Goal: Task Accomplishment & Management: Manage account settings

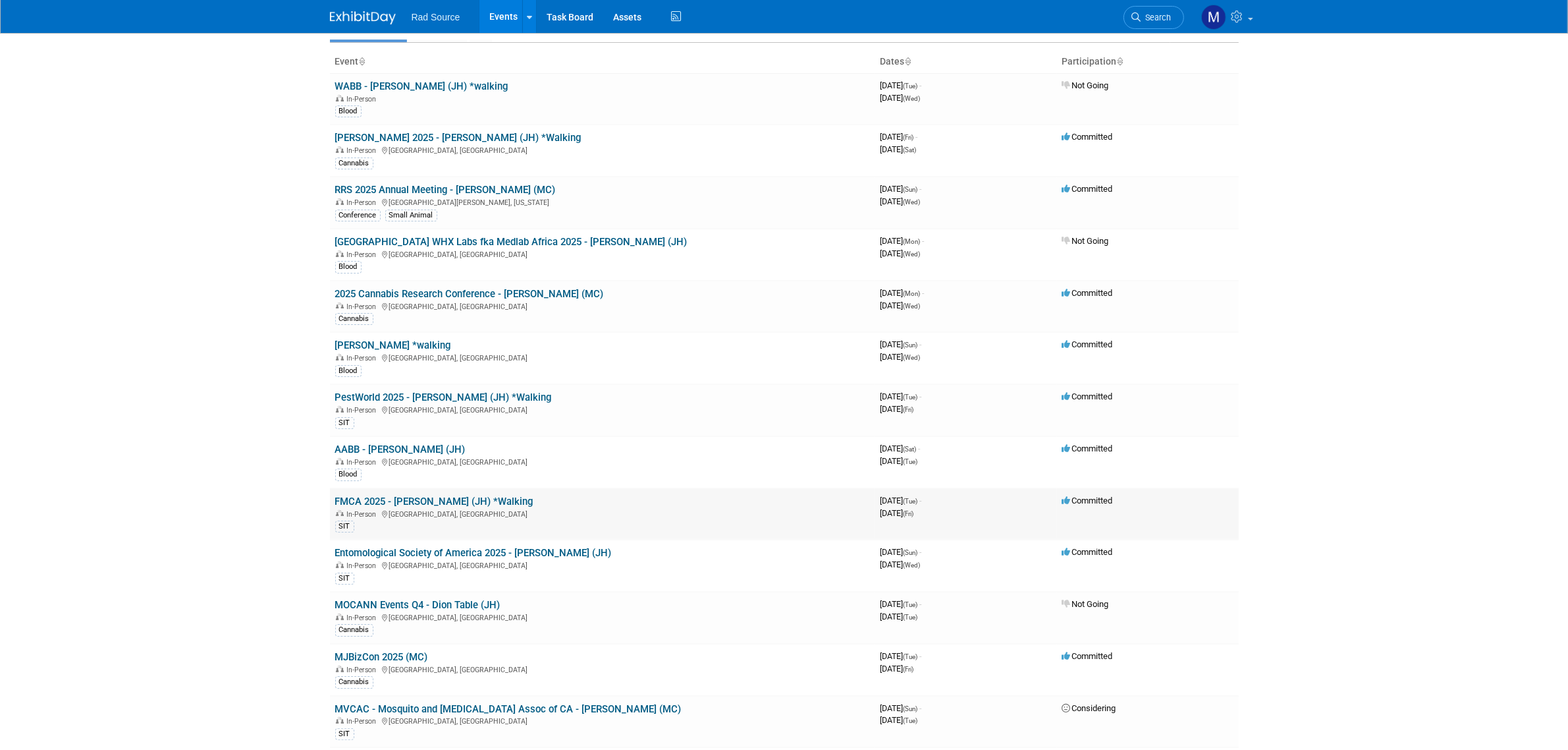
scroll to position [165, 0]
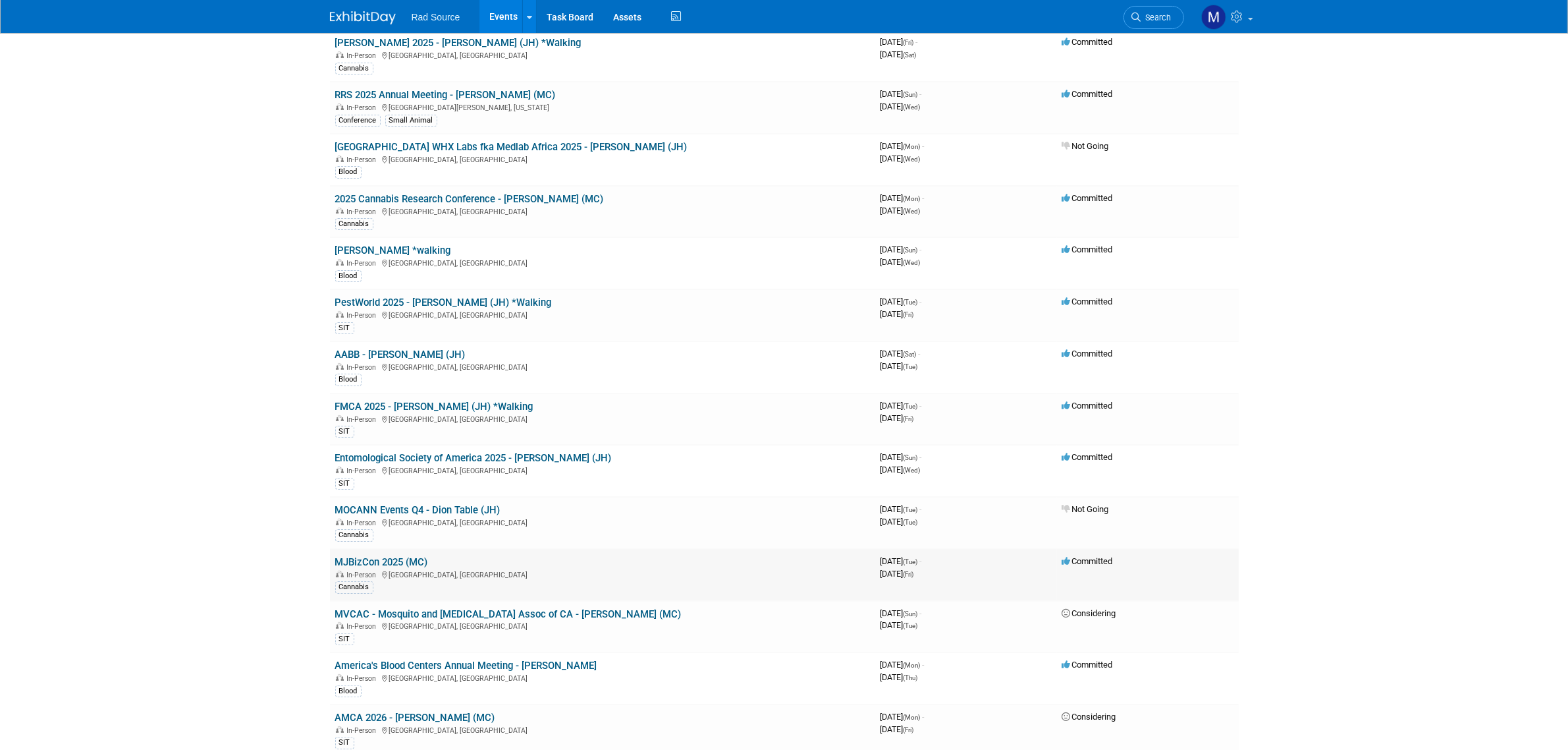
click at [409, 563] on link "MJBizCon 2025 (MC)" at bounding box center [381, 562] width 93 height 12
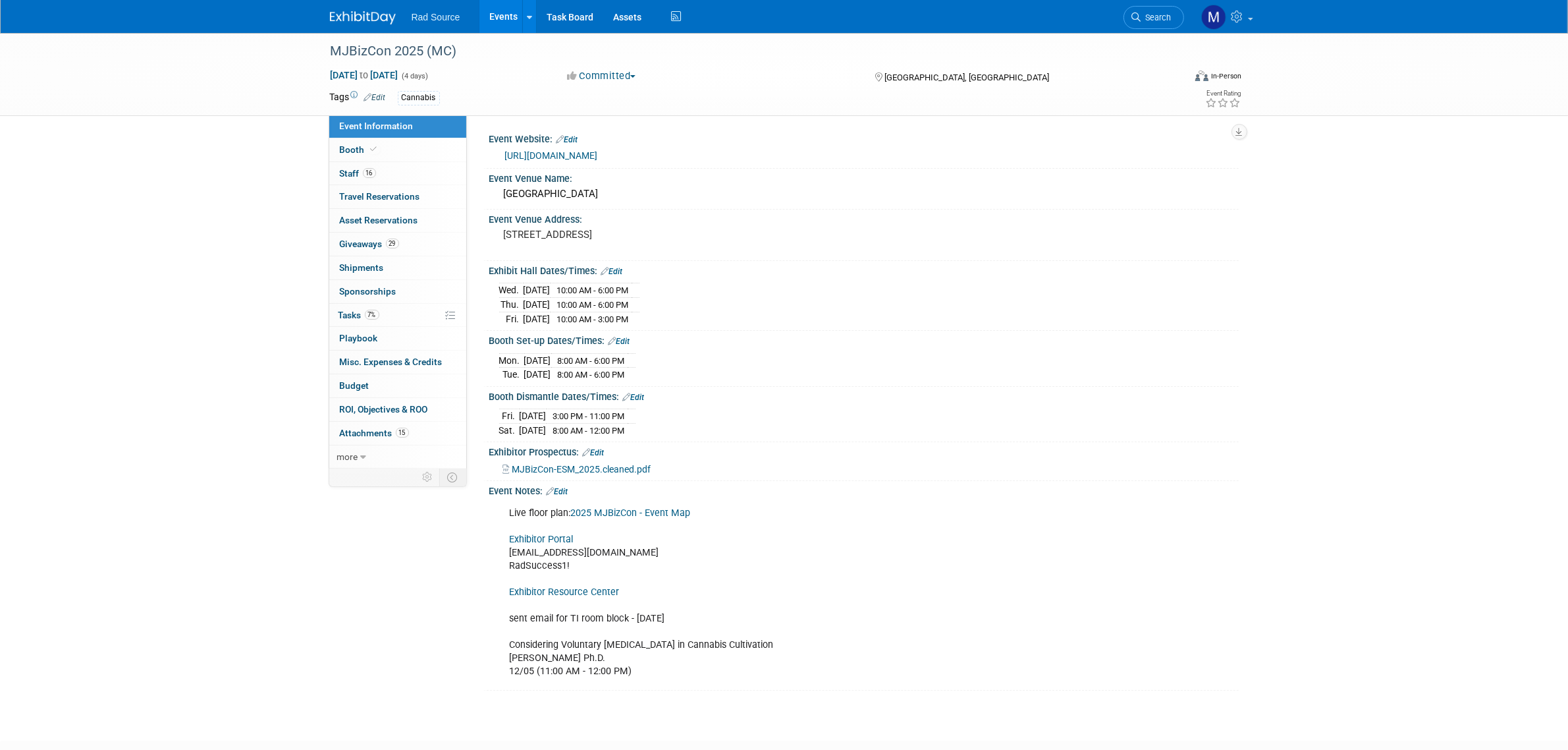
click at [584, 597] on link "Exhibitor Resource Center" at bounding box center [564, 592] width 110 height 11
click at [402, 170] on link "16 Staff 16" at bounding box center [397, 173] width 137 height 23
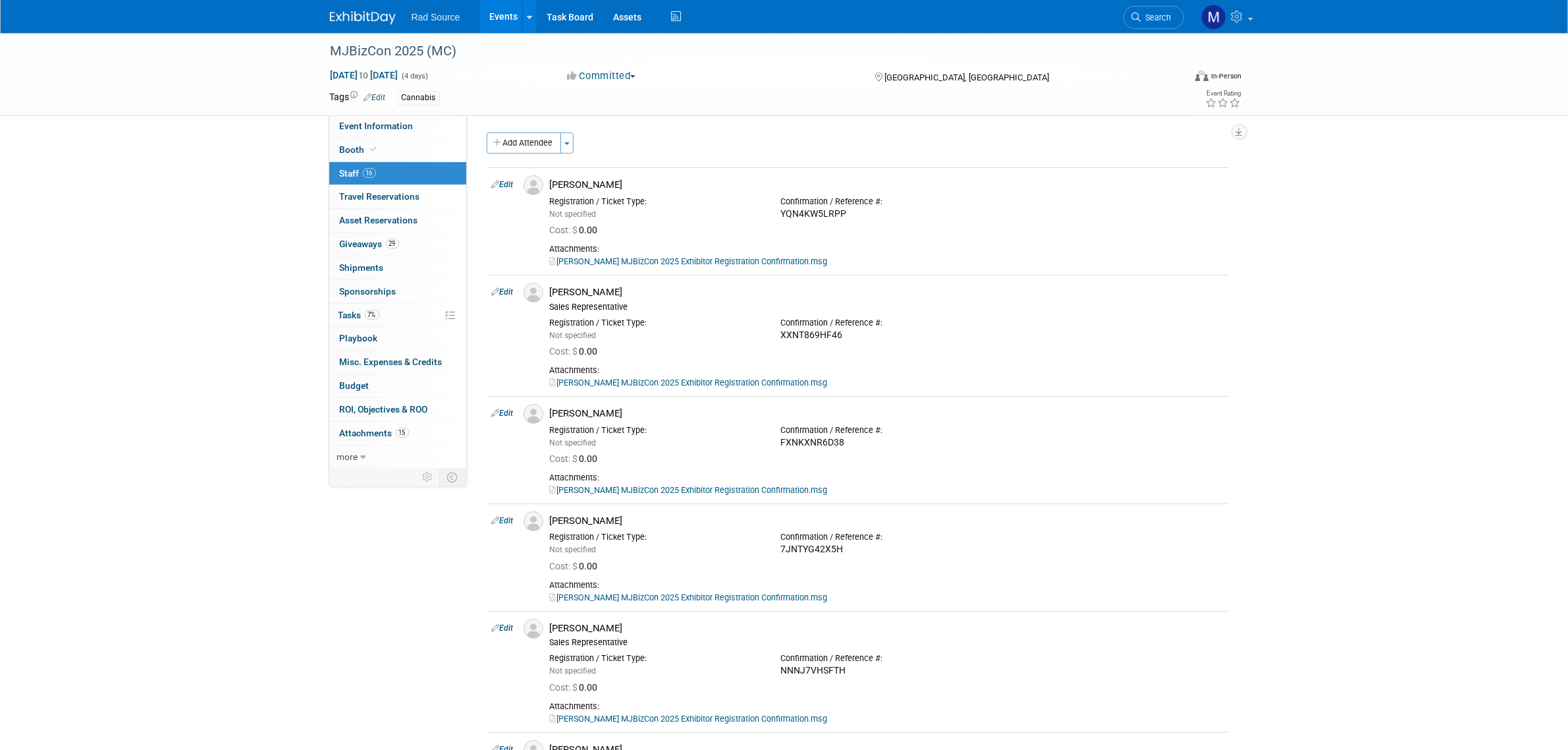
click at [357, 5] on div at bounding box center [370, 12] width 82 height 24
click at [356, 14] on img at bounding box center [363, 18] width 66 height 13
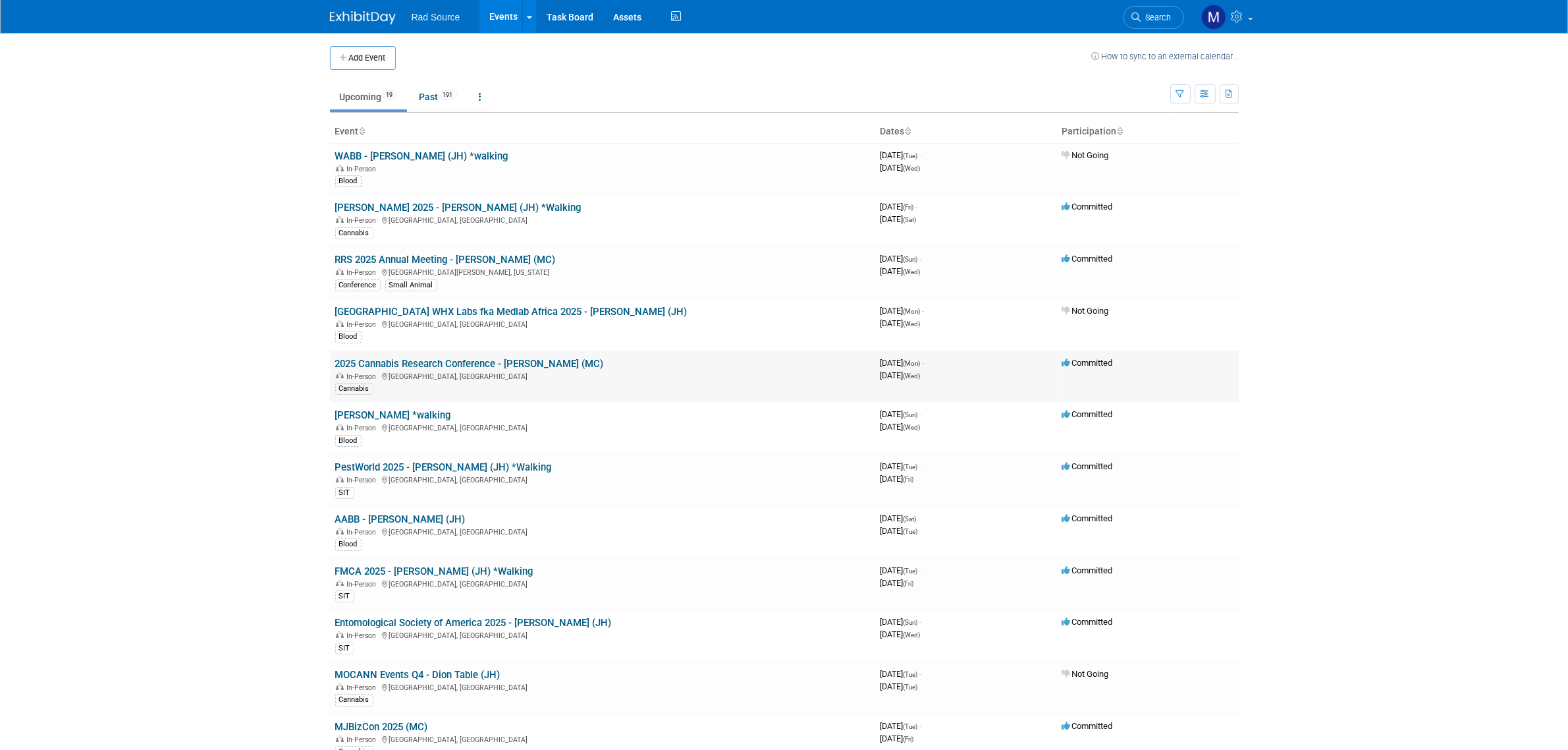
click at [529, 361] on link "2025 Cannabis Research Conference - [PERSON_NAME] (MC)" at bounding box center [470, 364] width 269 height 12
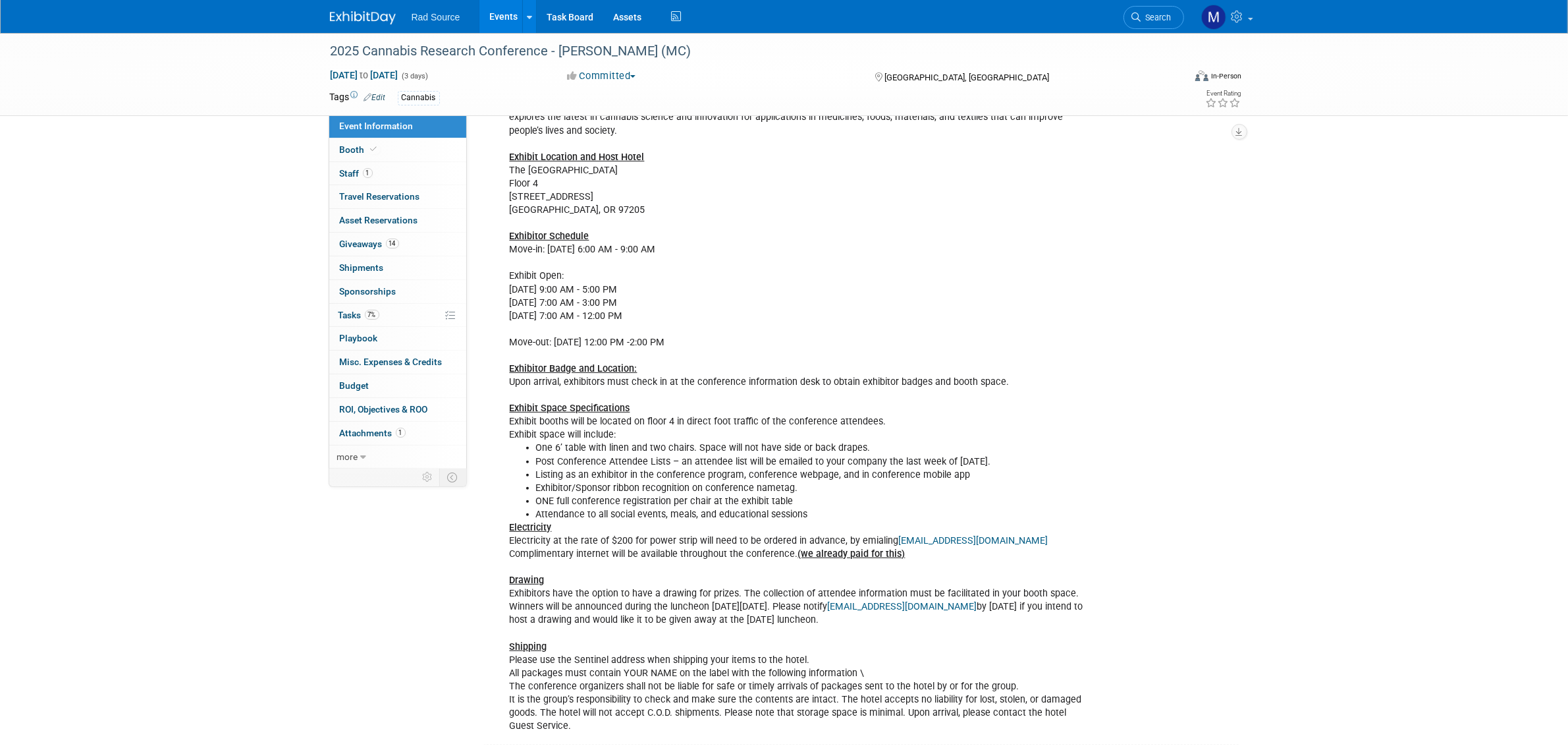
scroll to position [577, 0]
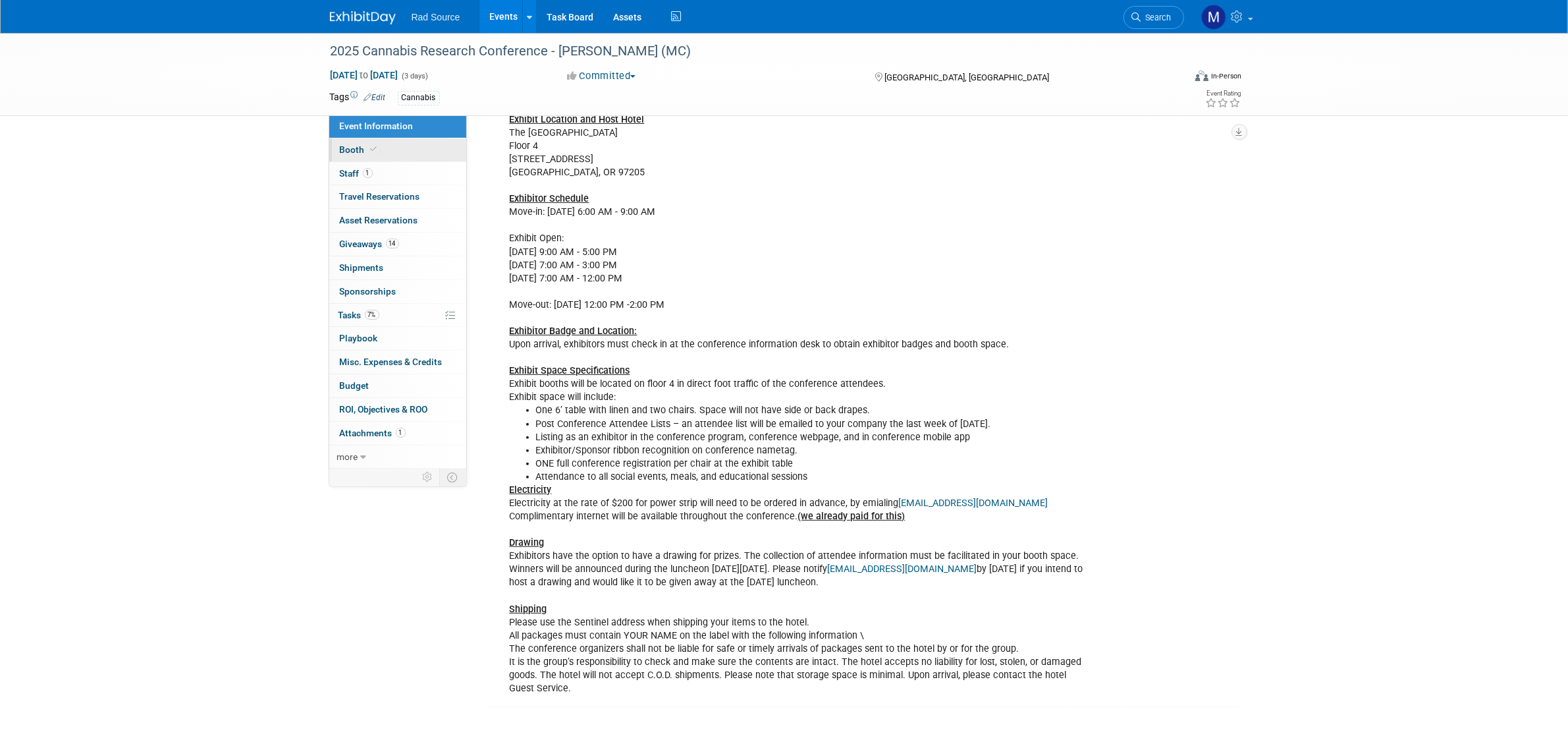
click at [402, 156] on link "Booth" at bounding box center [397, 150] width 137 height 23
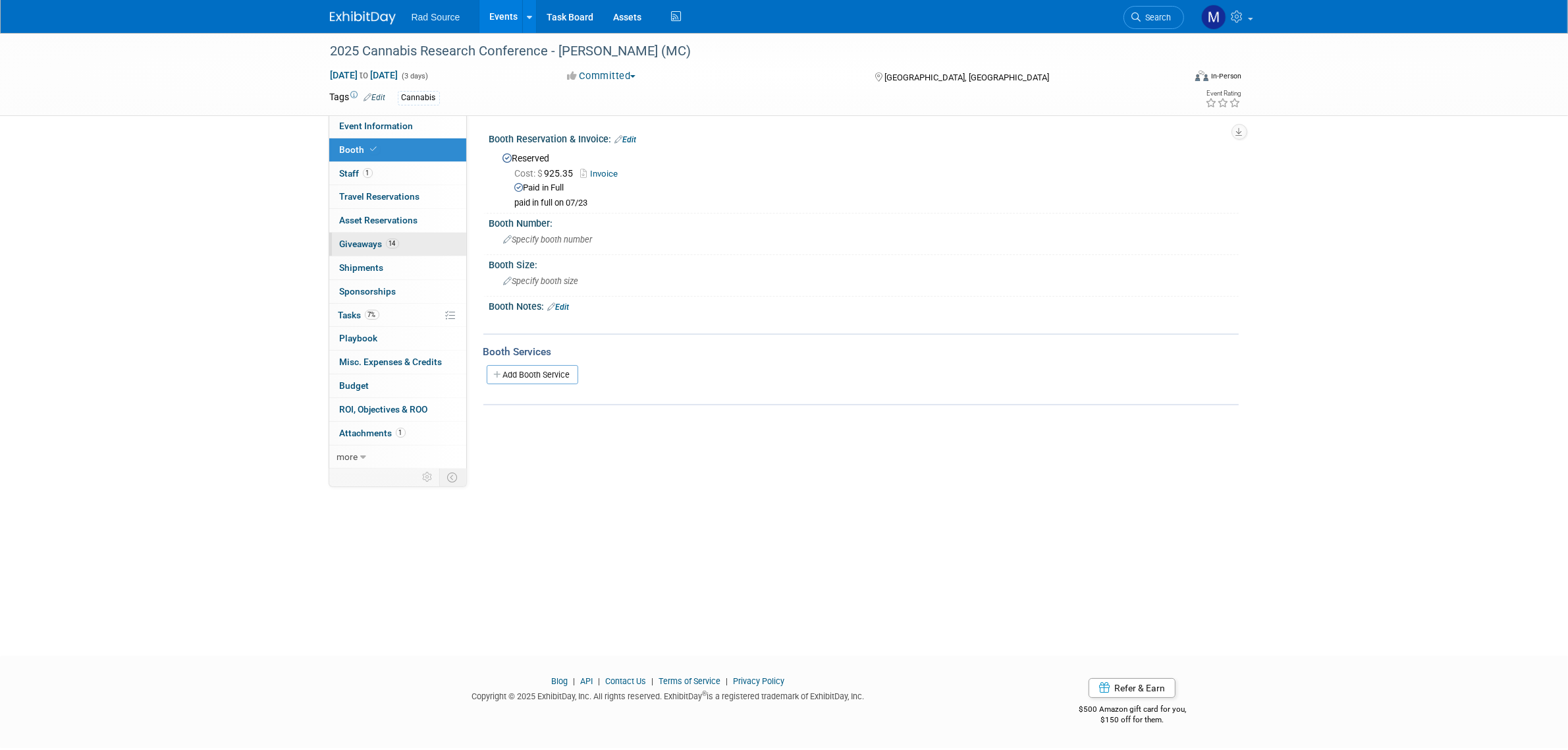
click at [420, 238] on link "14 Giveaways 14" at bounding box center [397, 244] width 137 height 23
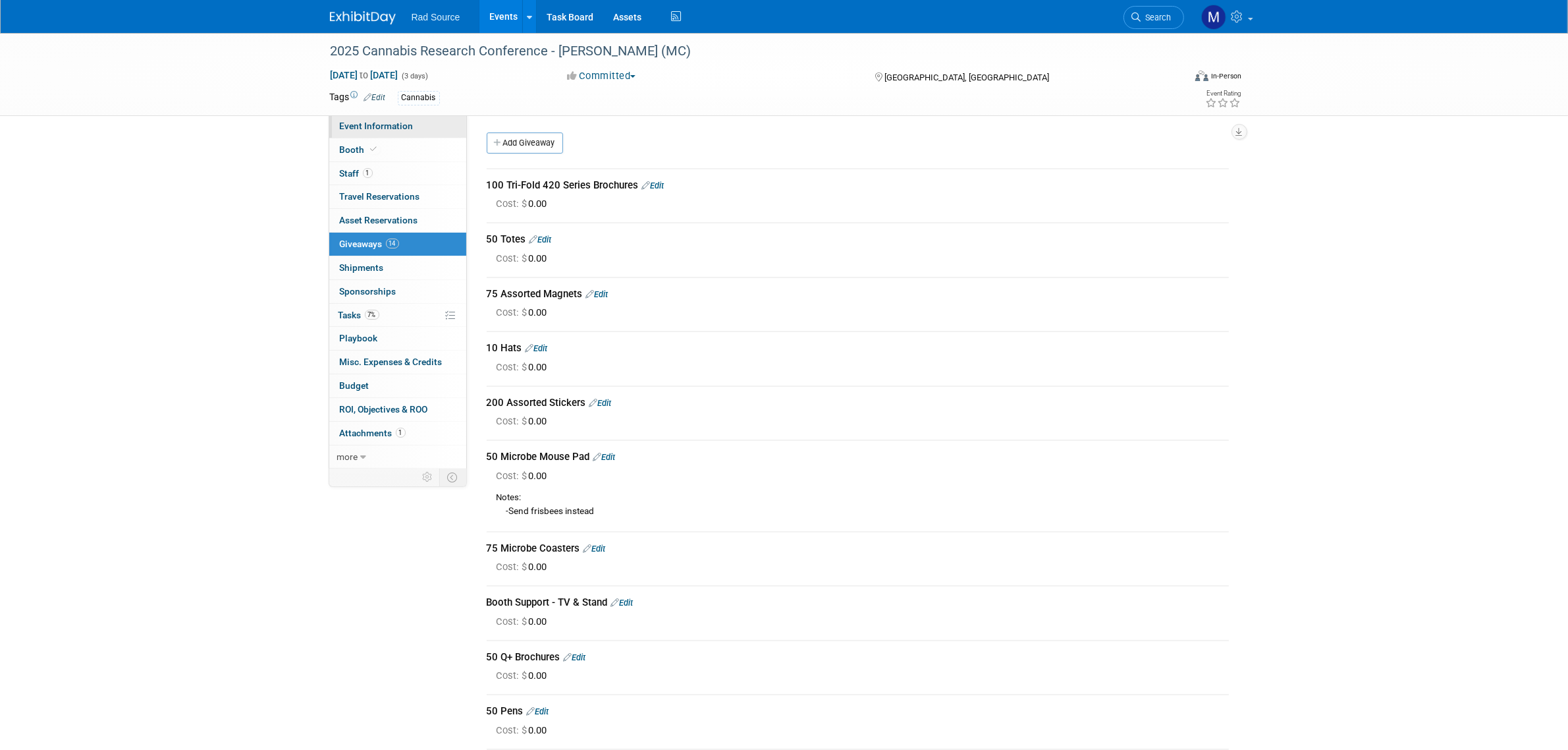
click at [436, 122] on link "Event Information" at bounding box center [397, 126] width 137 height 23
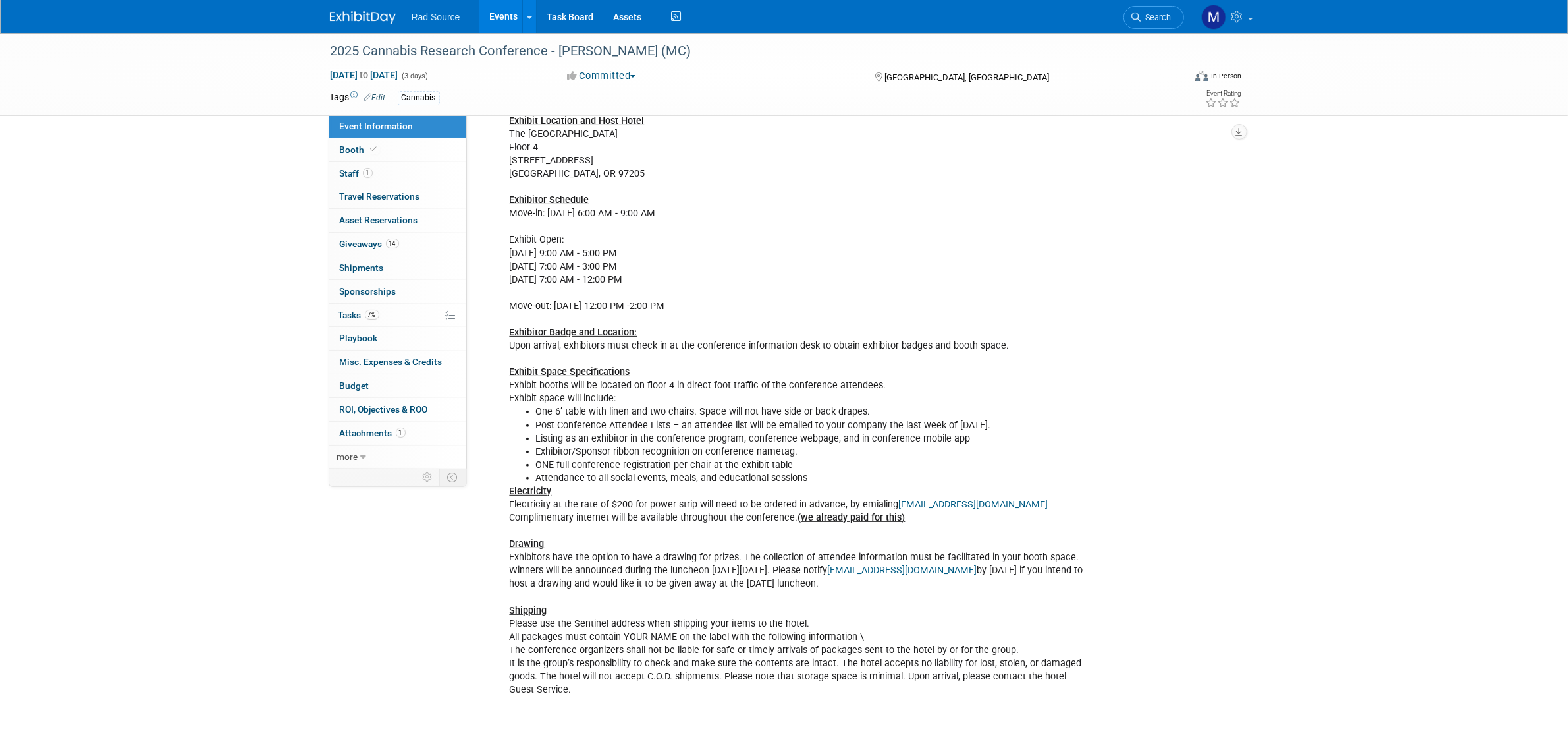
scroll to position [577, 0]
click at [376, 19] on img at bounding box center [363, 18] width 66 height 13
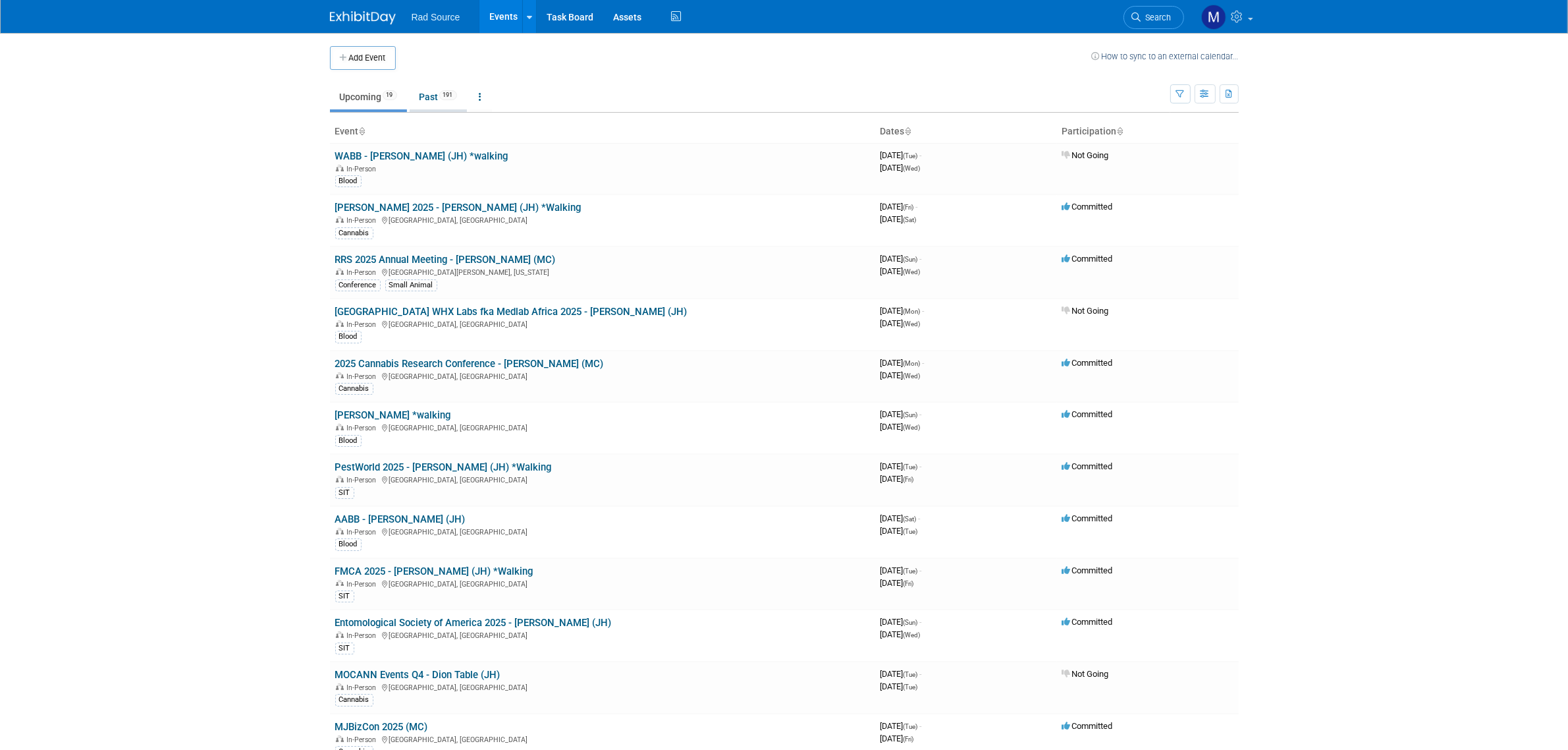
click at [437, 100] on link "Past 191" at bounding box center [438, 97] width 57 height 25
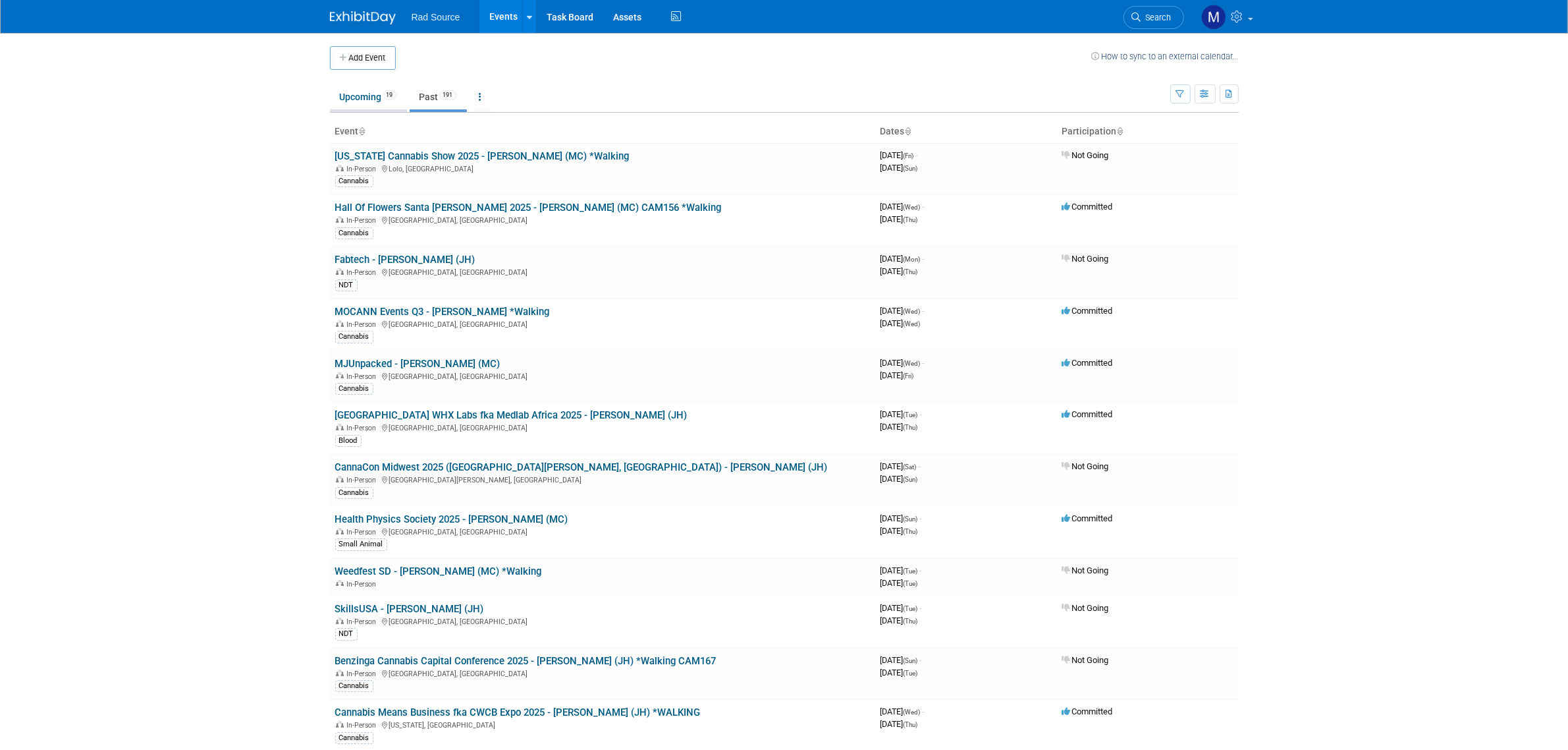
click at [351, 93] on link "Upcoming 19" at bounding box center [368, 97] width 77 height 25
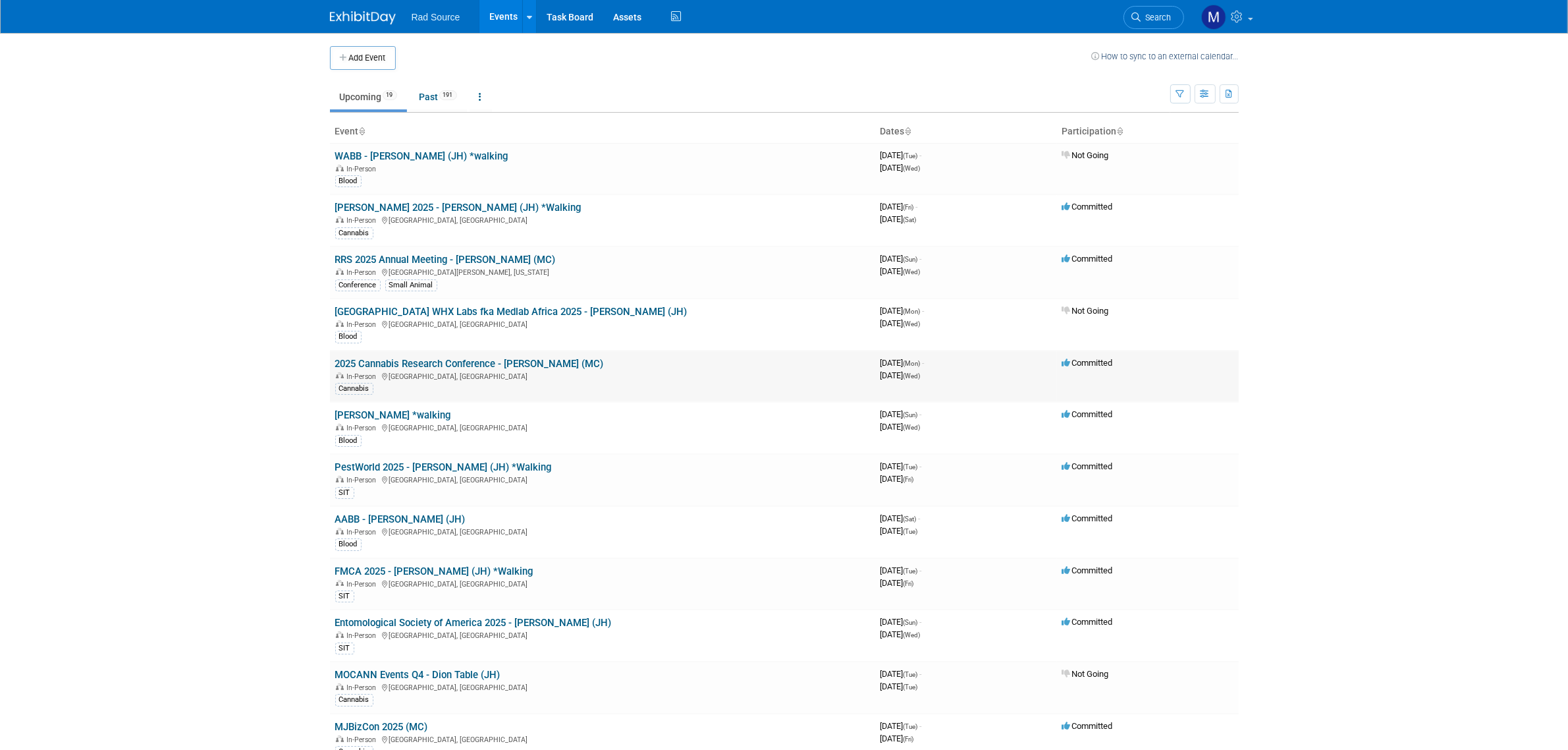
click at [468, 364] on link "2025 Cannabis Research Conference - [PERSON_NAME] (MC)" at bounding box center [470, 364] width 269 height 12
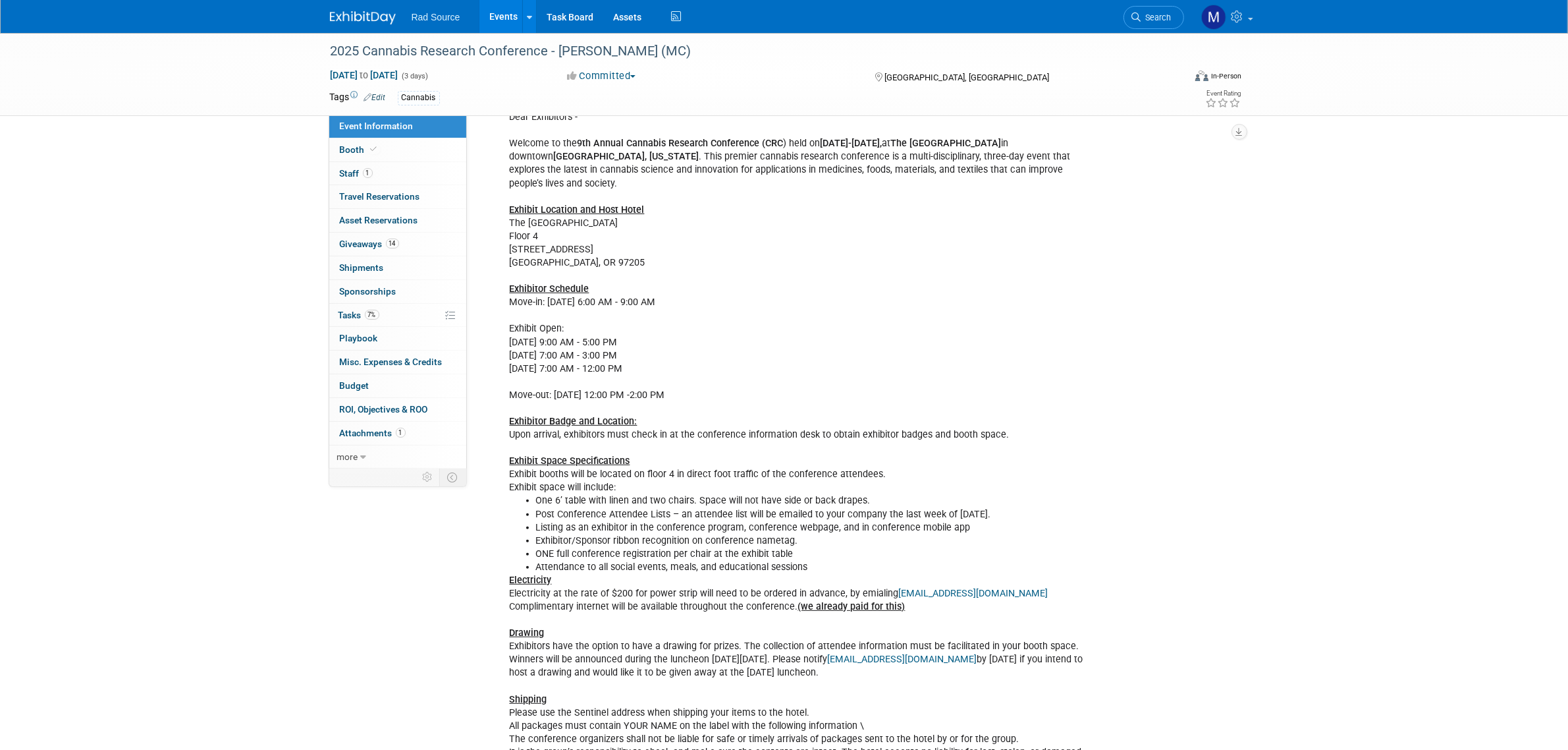
scroll to position [494, 0]
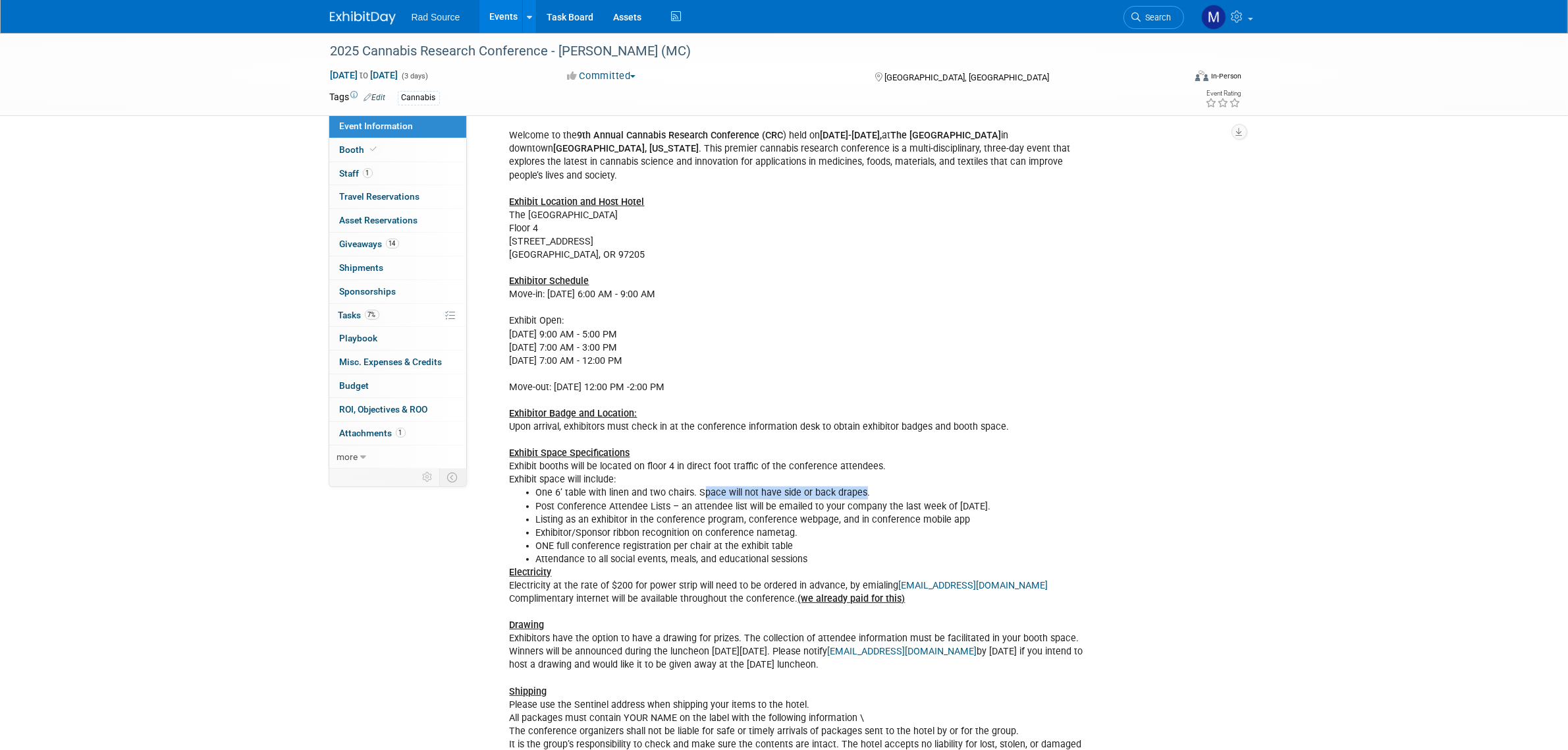
drag, startPoint x: 699, startPoint y: 483, endPoint x: 859, endPoint y: 478, distance: 160.1
click at [859, 487] on li "One 6’ table with linen and two chairs. Space will not have side or back drapes." at bounding box center [811, 493] width 550 height 13
click at [861, 487] on li "One 6’ table with linen and two chairs. Space will not have side or back drapes." at bounding box center [811, 493] width 550 height 13
click at [398, 239] on span "14" at bounding box center [393, 243] width 13 height 10
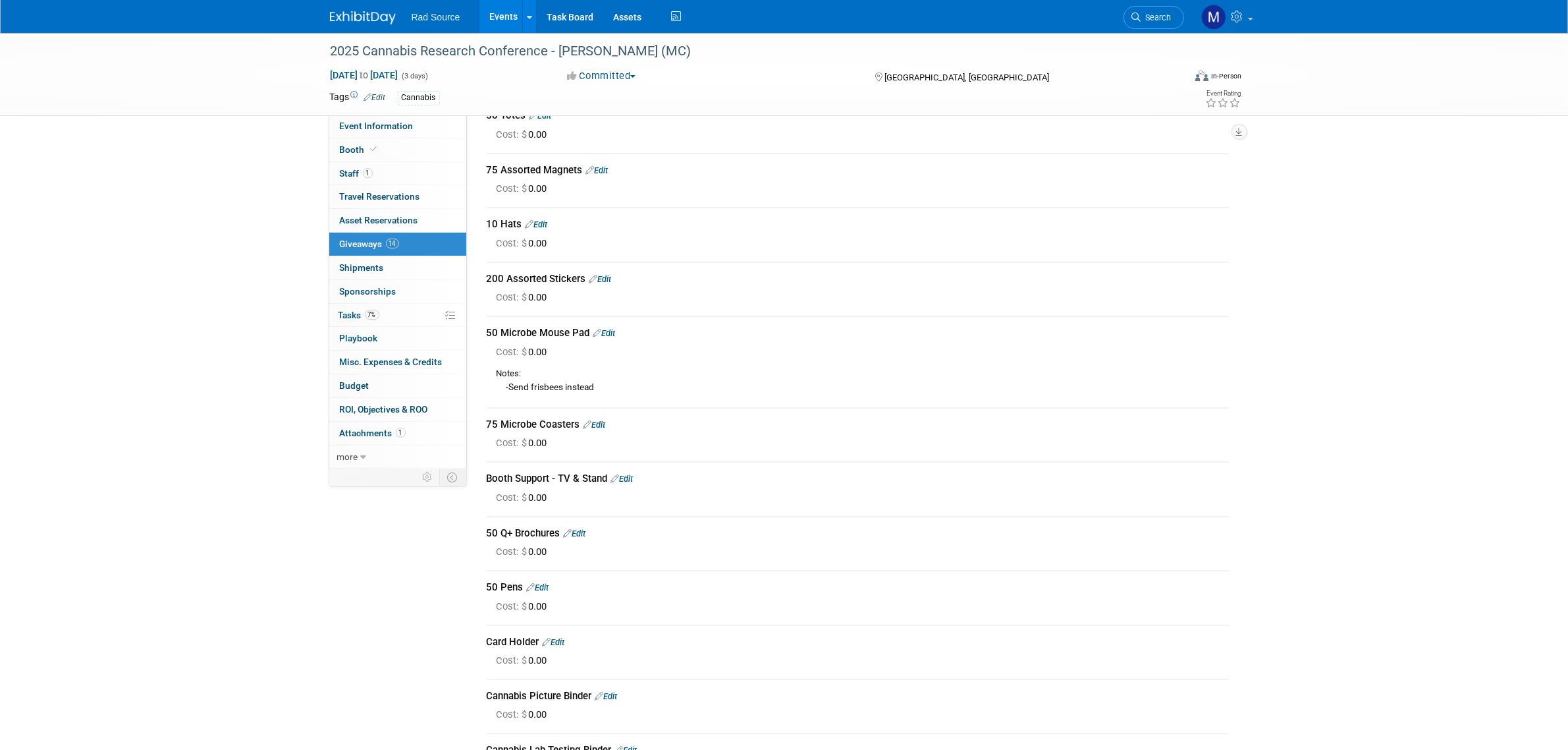
scroll to position [165, 0]
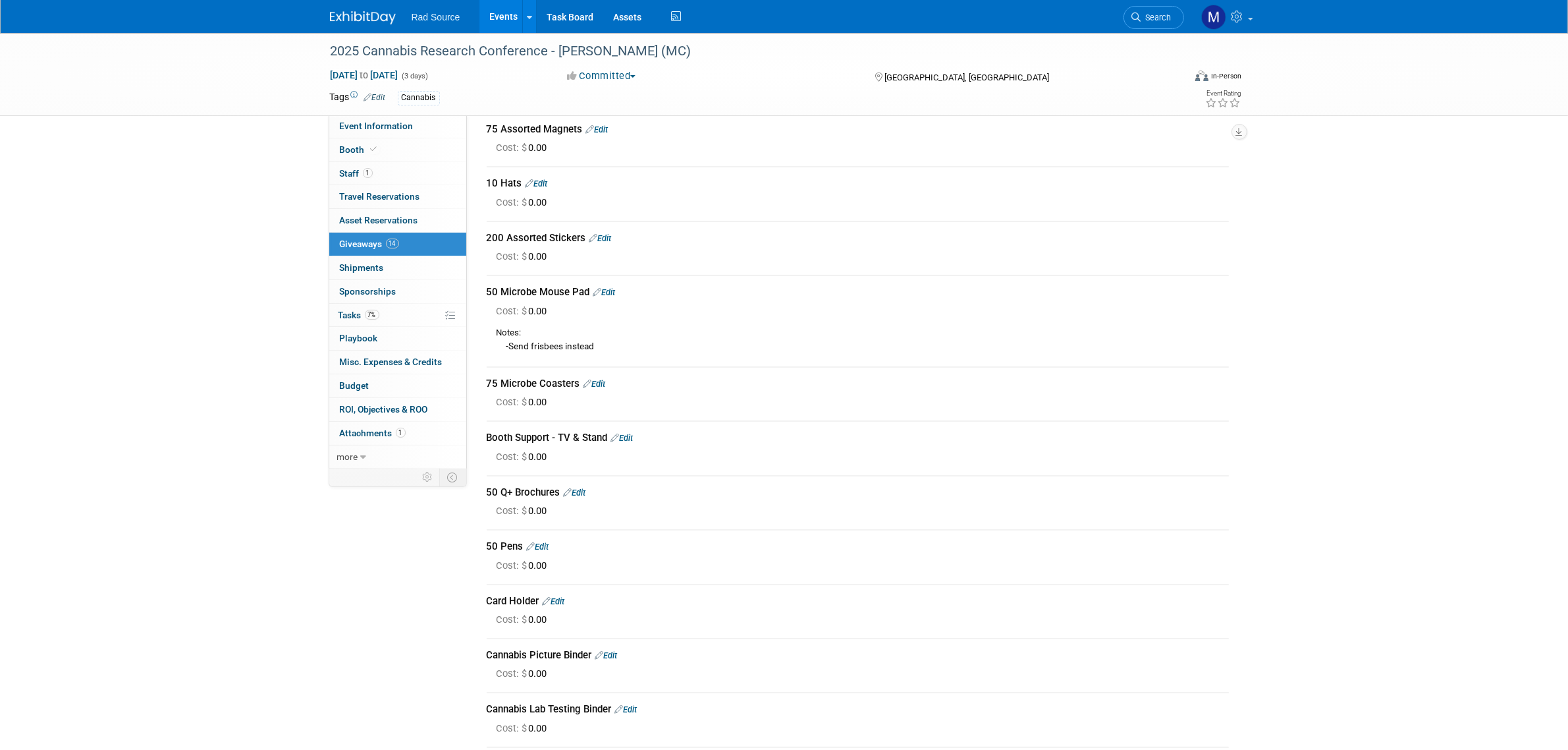
click at [611, 287] on link "Edit" at bounding box center [605, 292] width 22 height 10
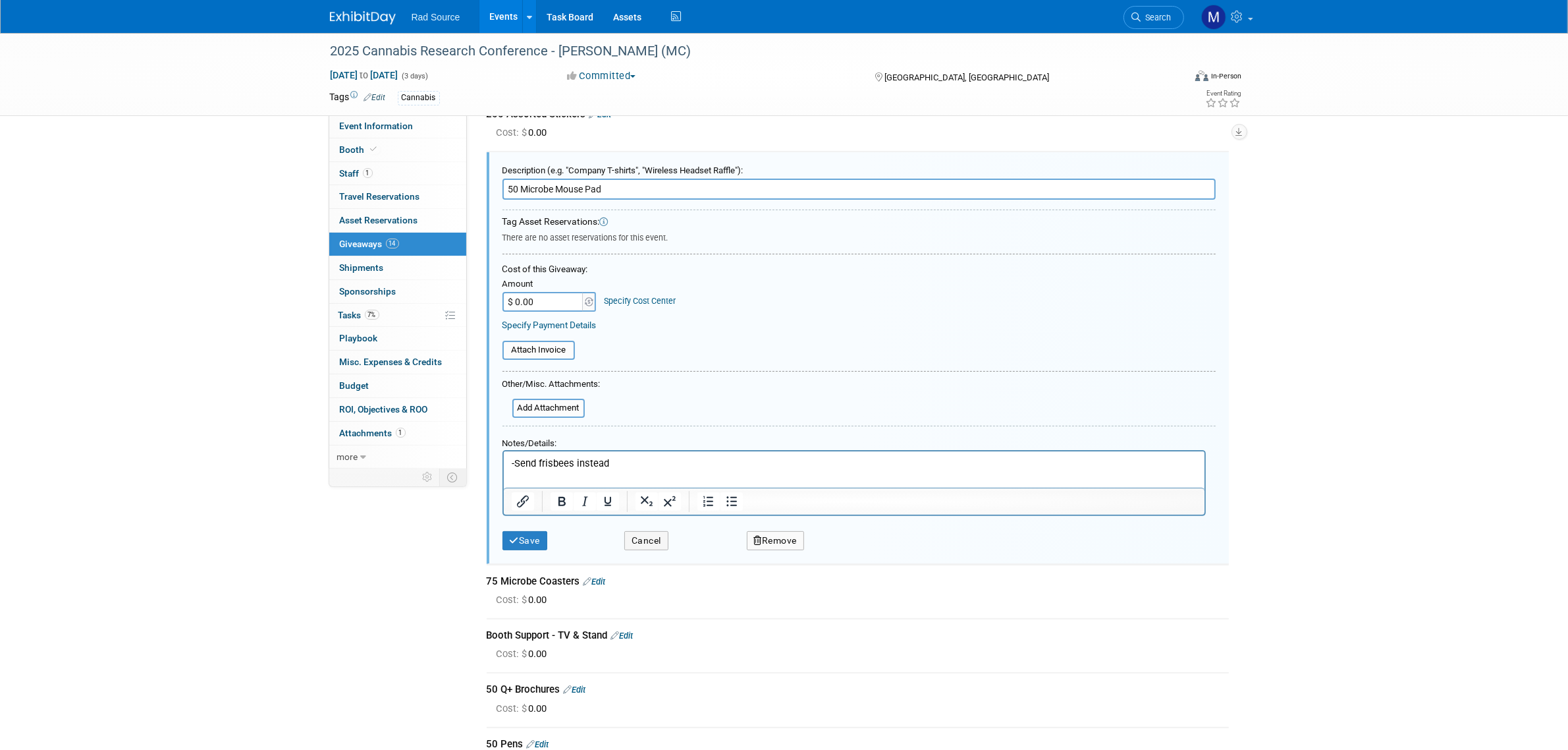
scroll to position [0, 0]
drag, startPoint x: 621, startPoint y: 192, endPoint x: 443, endPoint y: 174, distance: 178.9
click at [443, 174] on div "Event Information Event Info Booth Booth 1 Staff 1 Staff 0 Travel Reservations …" at bounding box center [784, 371] width 929 height 1255
type input "25 Frisbess"
drag, startPoint x: 606, startPoint y: 456, endPoint x: 381, endPoint y: 472, distance: 225.6
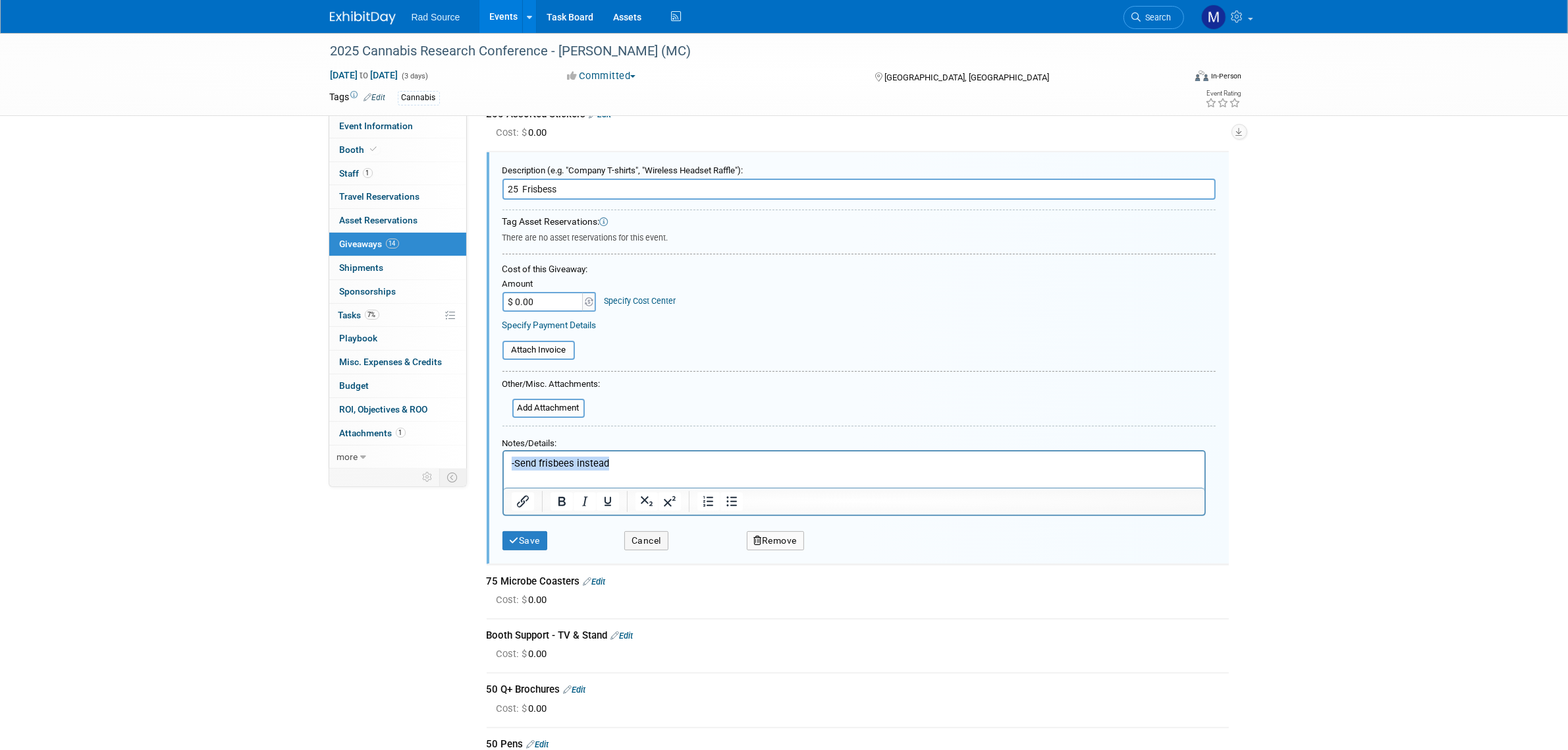
click at [503, 470] on html "-Send frisbees instead" at bounding box center [854, 460] width 701 height 19
click at [522, 535] on button "Save" at bounding box center [525, 541] width 45 height 19
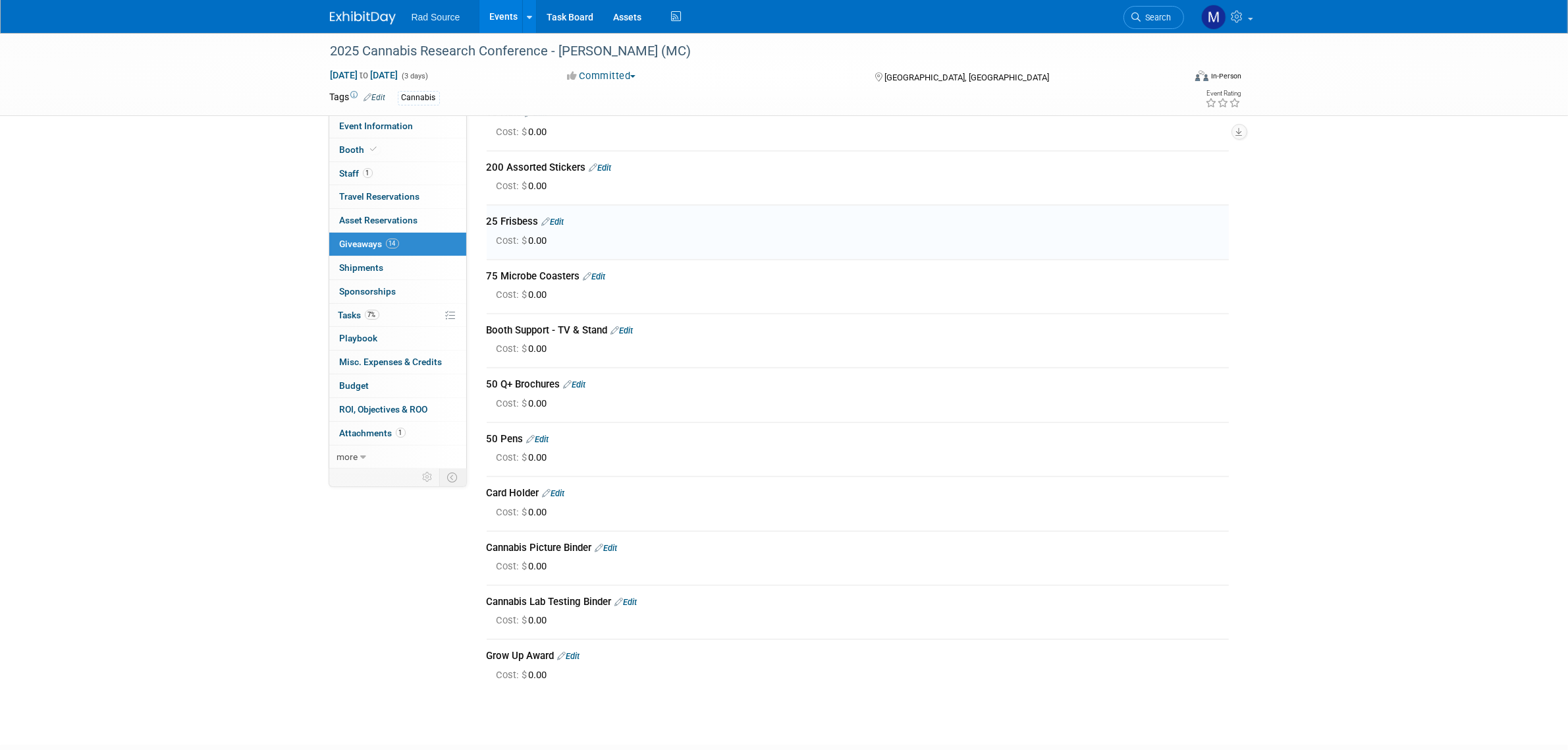
scroll to position [206, 0]
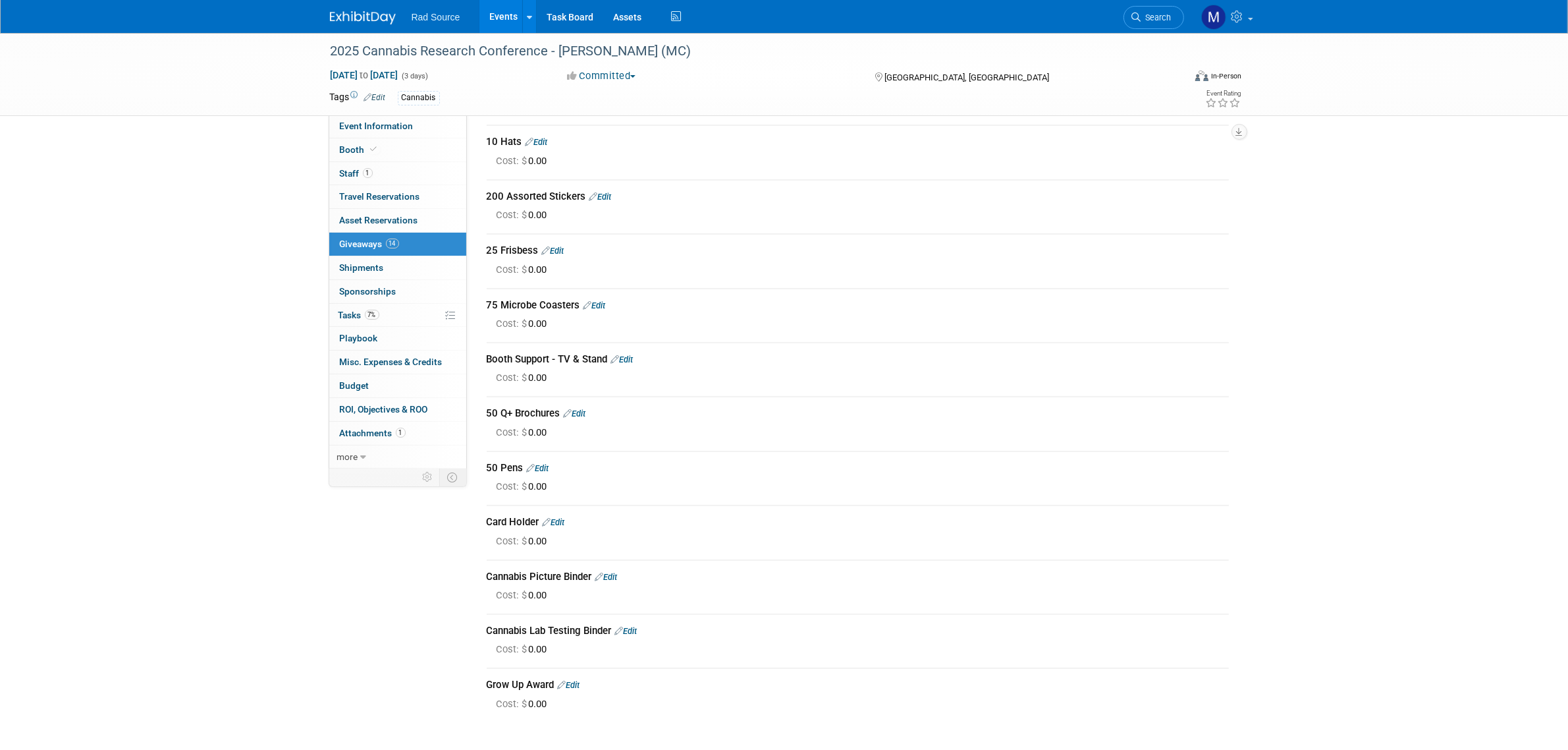
click at [560, 246] on link "Edit" at bounding box center [553, 250] width 22 height 10
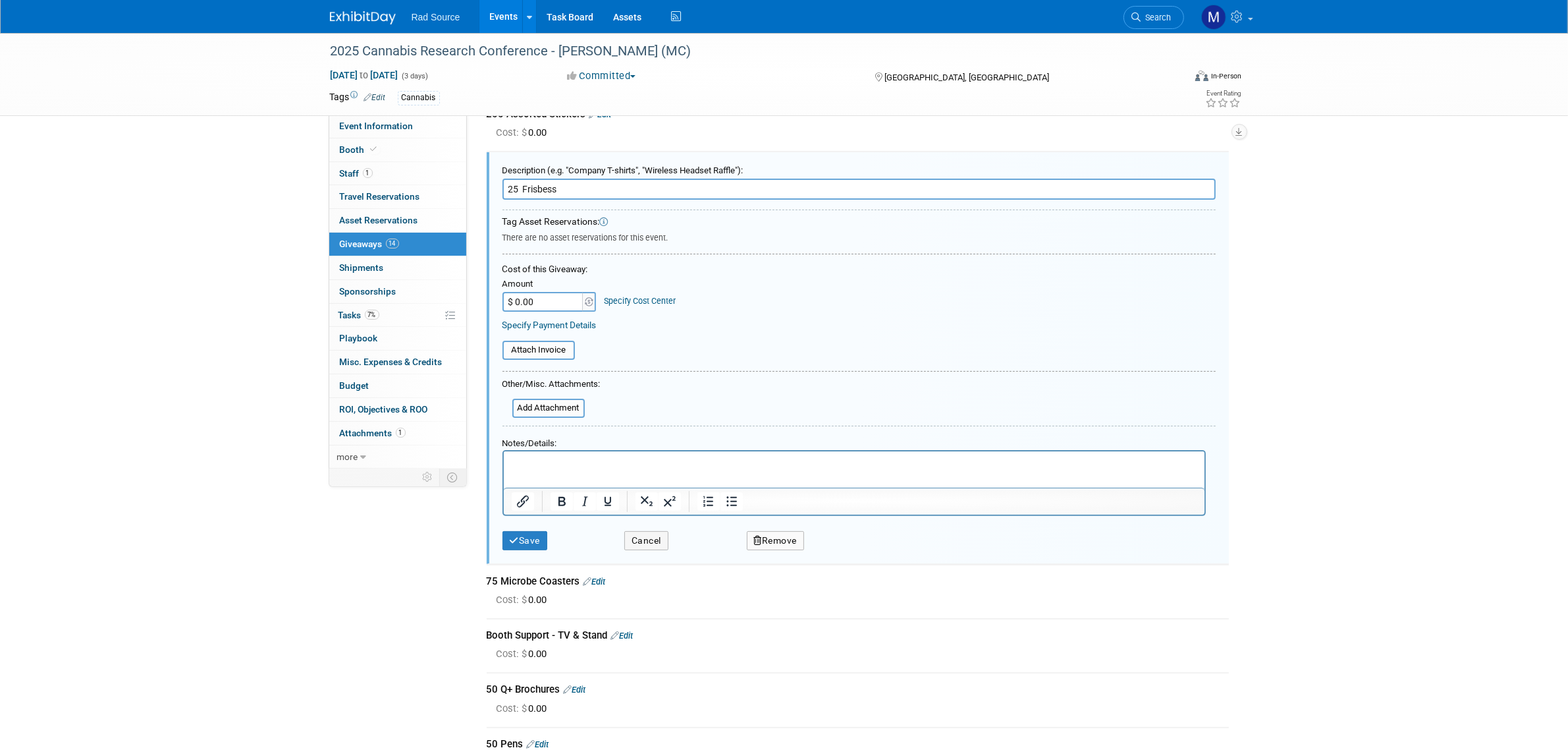
scroll to position [0, 0]
click at [548, 187] on input "25 Frisbess" at bounding box center [859, 188] width 713 height 21
type input "25 Frisbees"
click at [538, 532] on button "Save" at bounding box center [525, 541] width 45 height 19
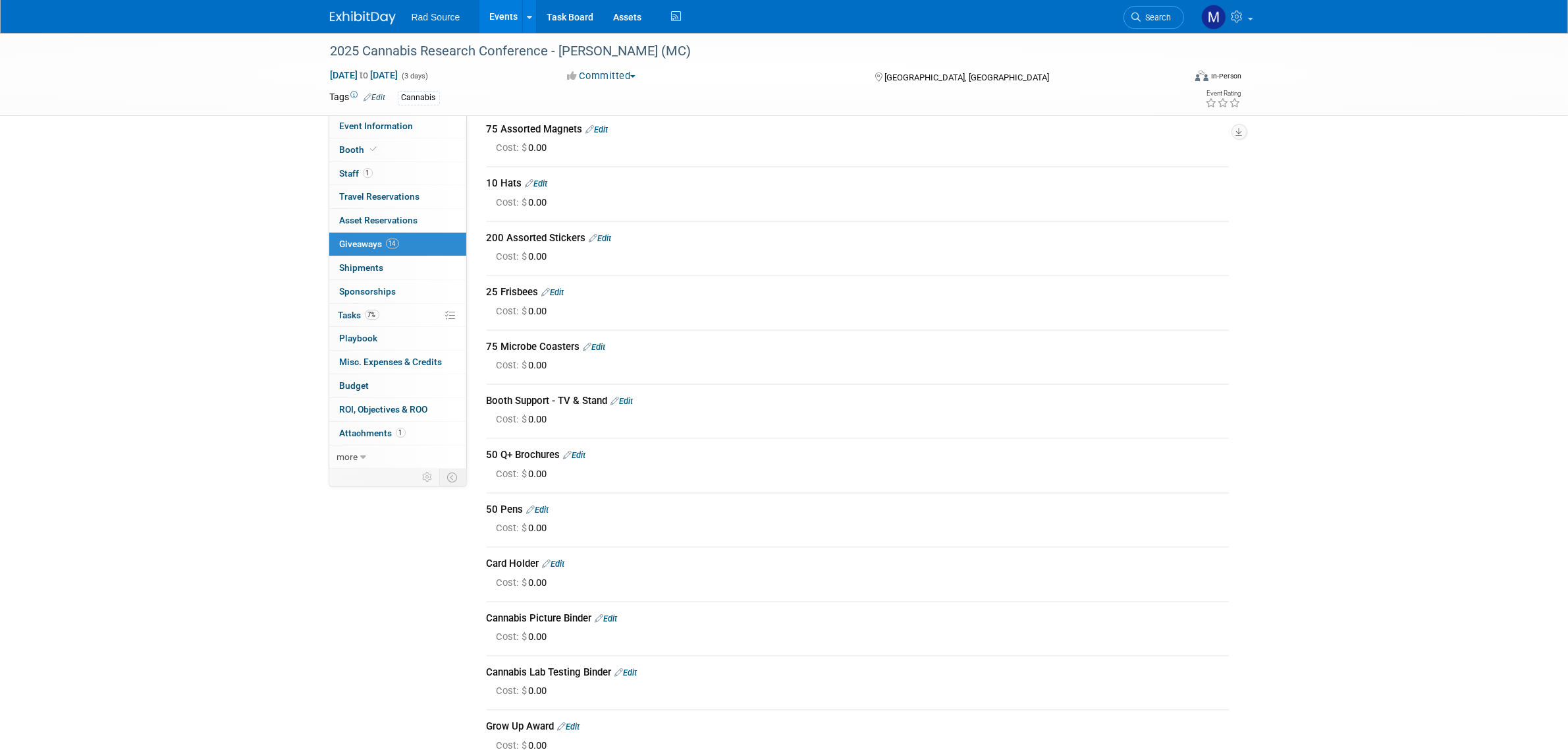
scroll to position [248, 0]
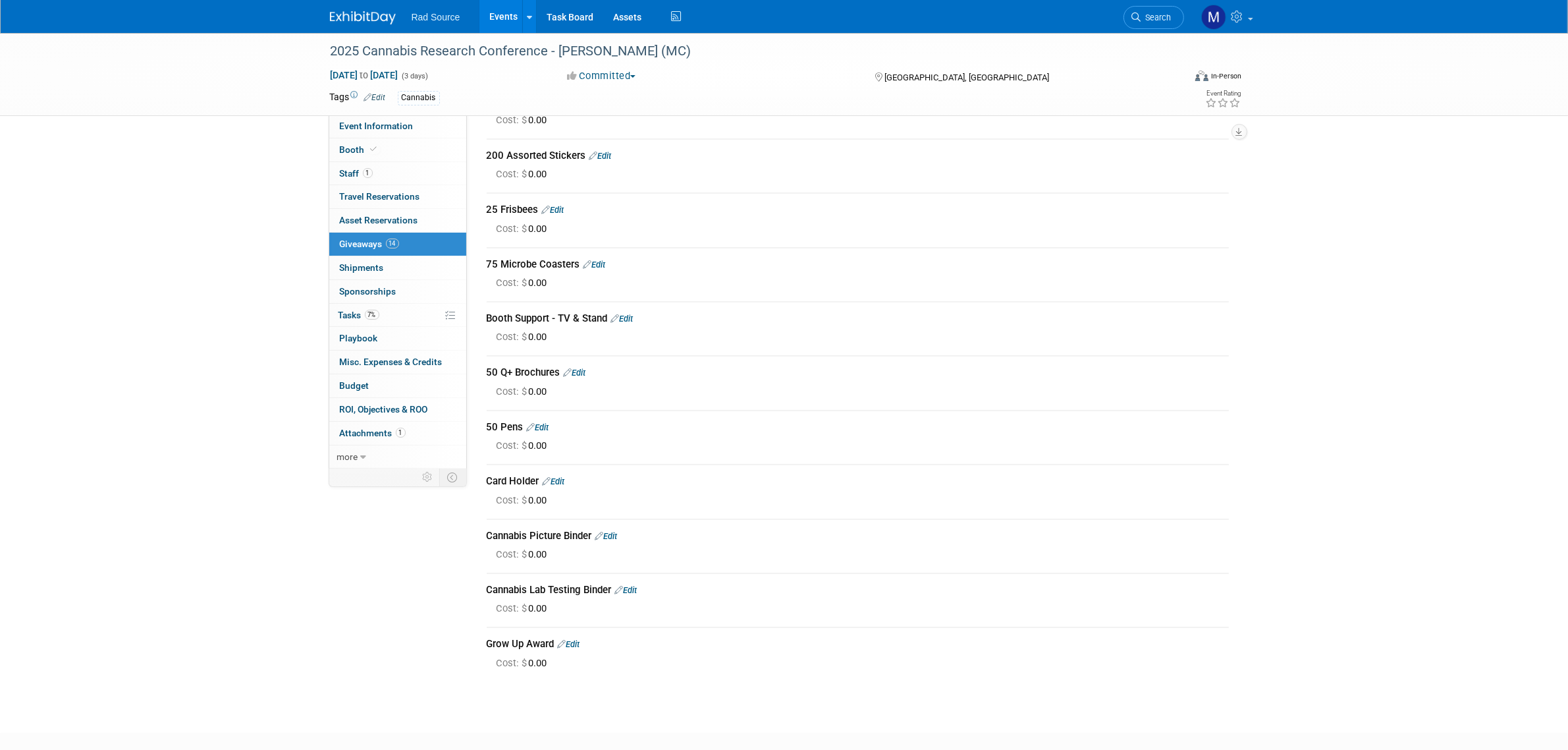
click at [631, 320] on link "Edit" at bounding box center [622, 319] width 22 height 10
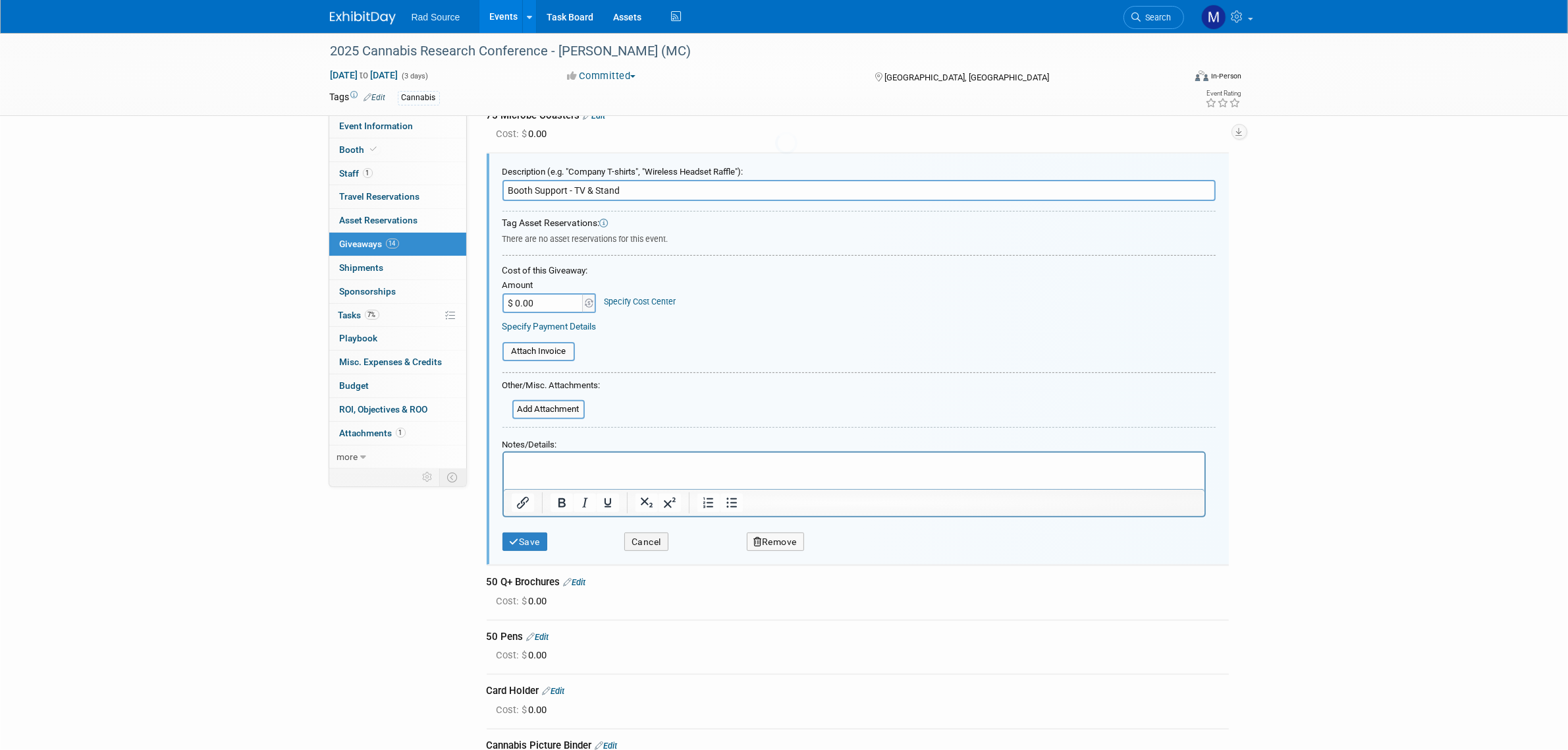
scroll to position [0, 0]
drag, startPoint x: 626, startPoint y: 185, endPoint x: 295, endPoint y: 204, distance: 331.5
click at [295, 204] on div "2025 Cannabis Research Conference - Jason (MC) Oct 6, 2025 to Oct 8, 2025 (3 da…" at bounding box center [784, 278] width 1568 height 1282
click at [510, 538] on icon "submit" at bounding box center [515, 543] width 10 height 9
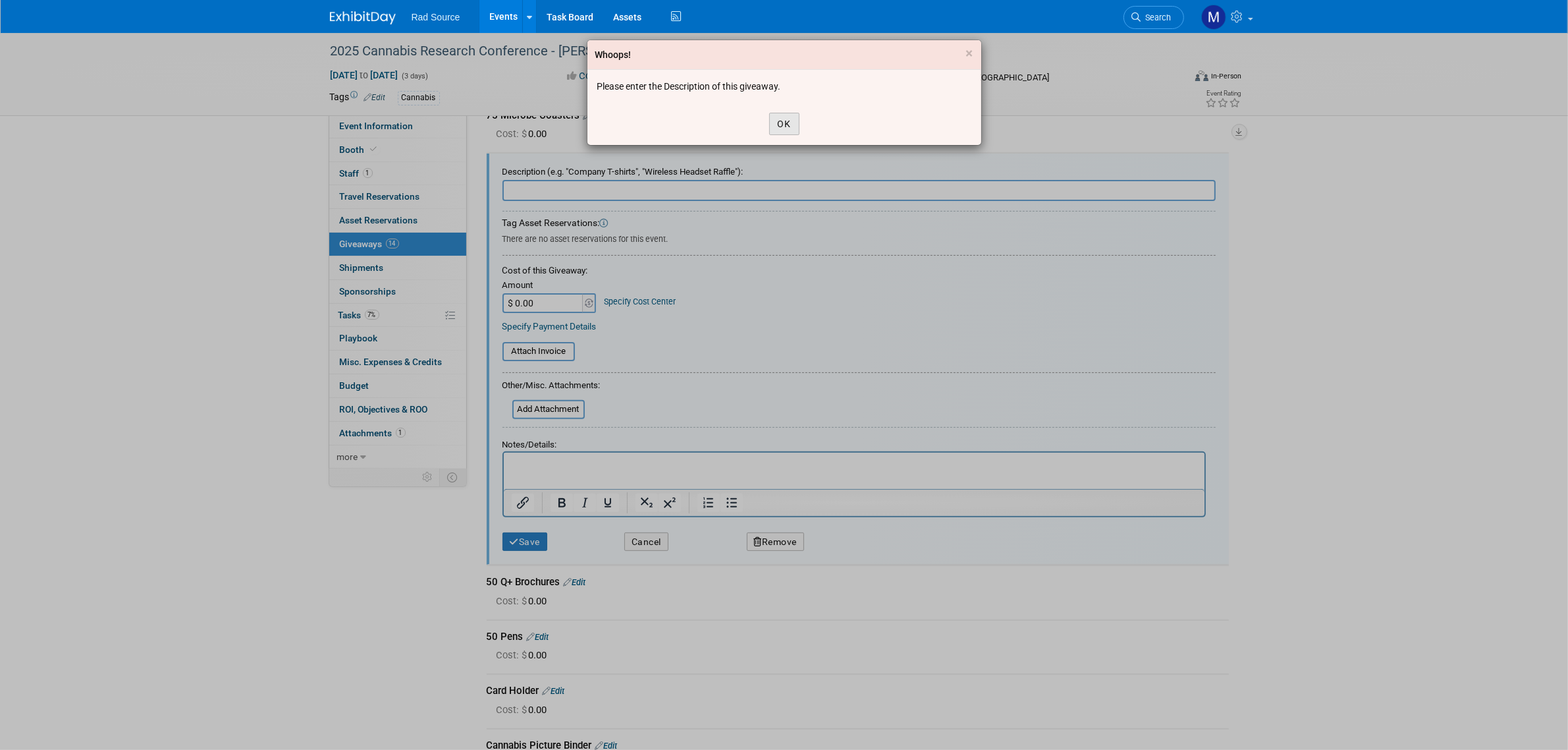
click at [782, 127] on button "OK" at bounding box center [784, 124] width 30 height 22
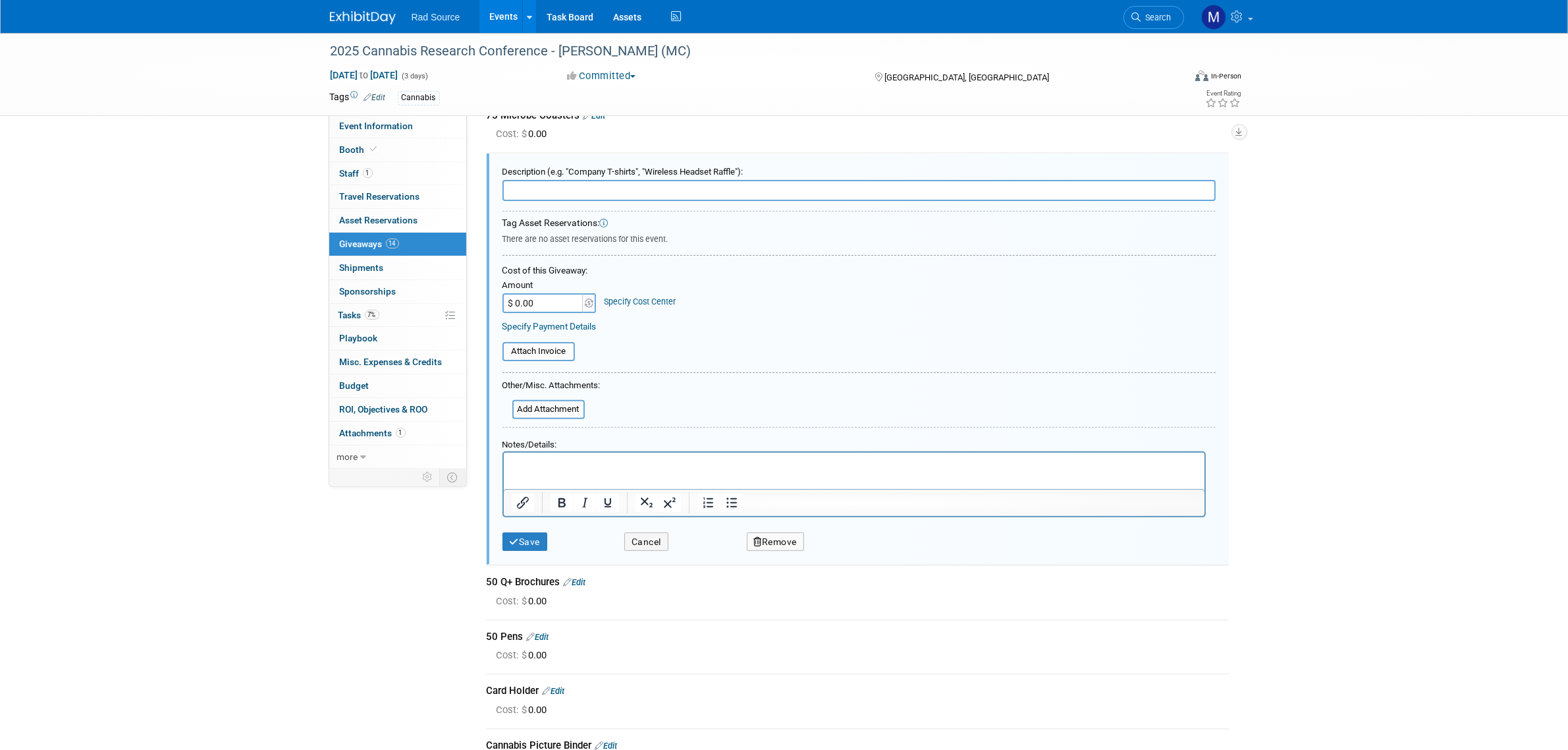
click at [779, 535] on button "Remove" at bounding box center [776, 542] width 58 height 19
click at [850, 545] on link "Yes" at bounding box center [850, 552] width 38 height 21
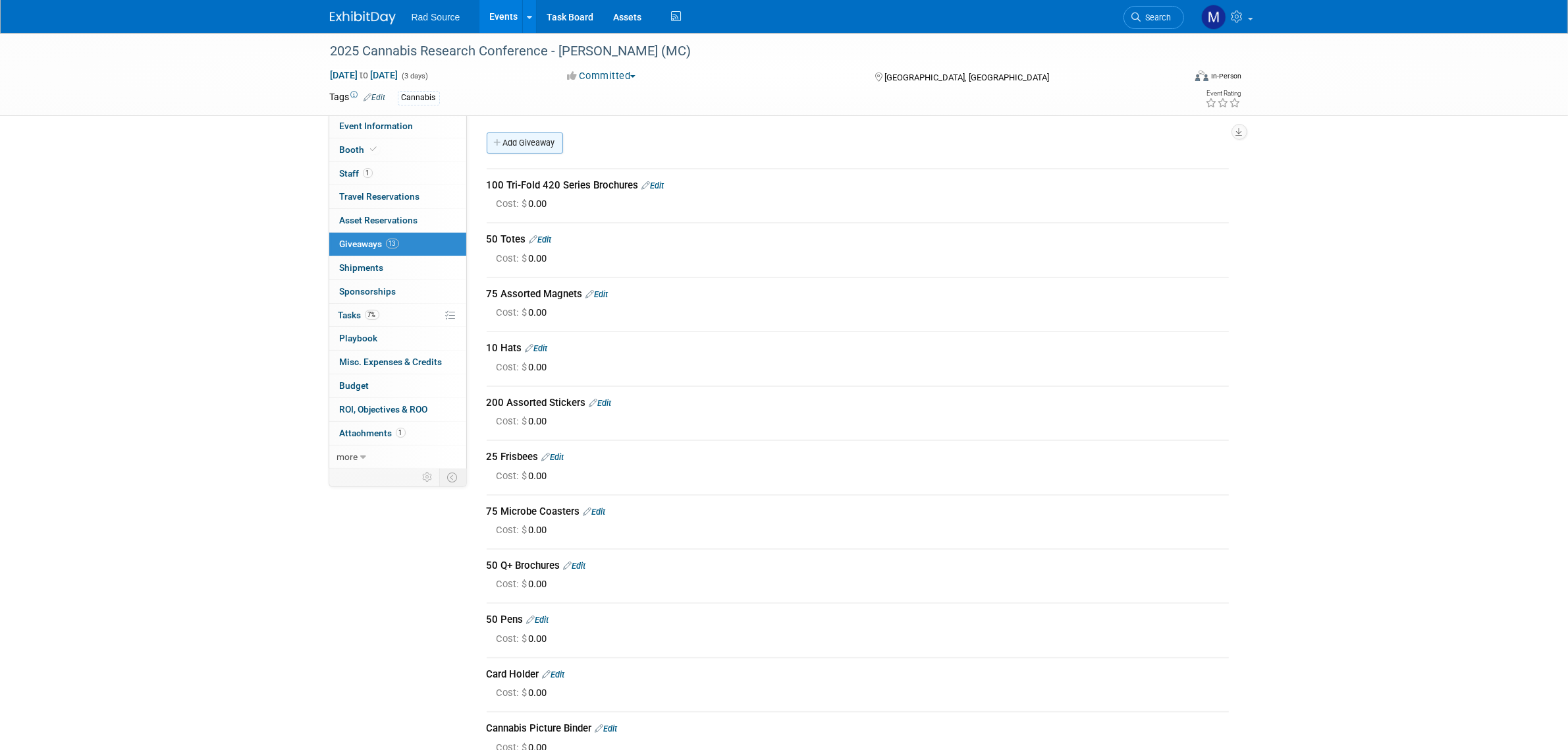
click at [522, 137] on link "Add Giveaway" at bounding box center [525, 142] width 77 height 21
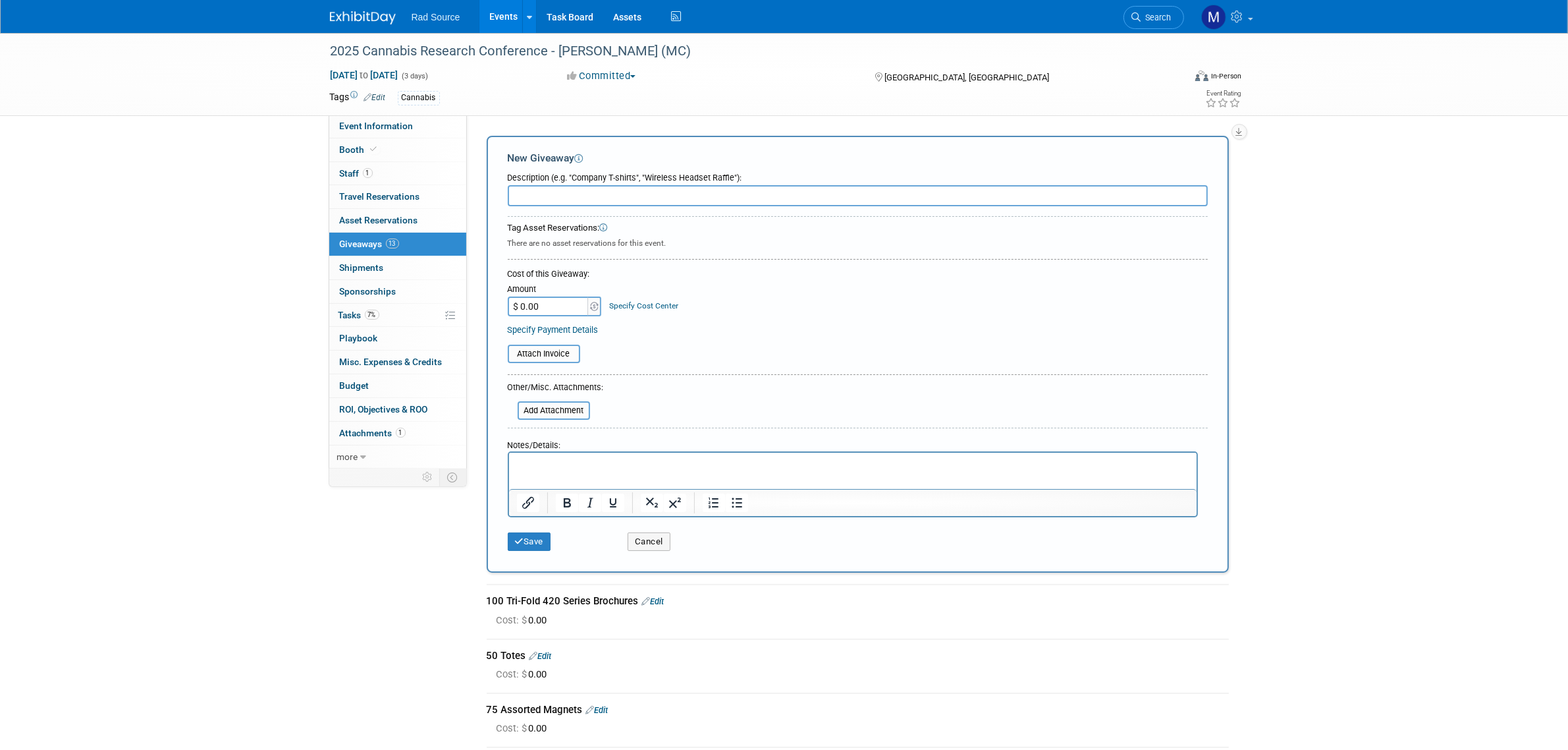
click at [560, 199] on input "text" at bounding box center [858, 196] width 700 height 21
click at [509, 196] on input "Brochure Holder" at bounding box center [858, 196] width 700 height 21
type input "2) Brochure Holder"
click at [528, 535] on button "Save" at bounding box center [530, 542] width 43 height 19
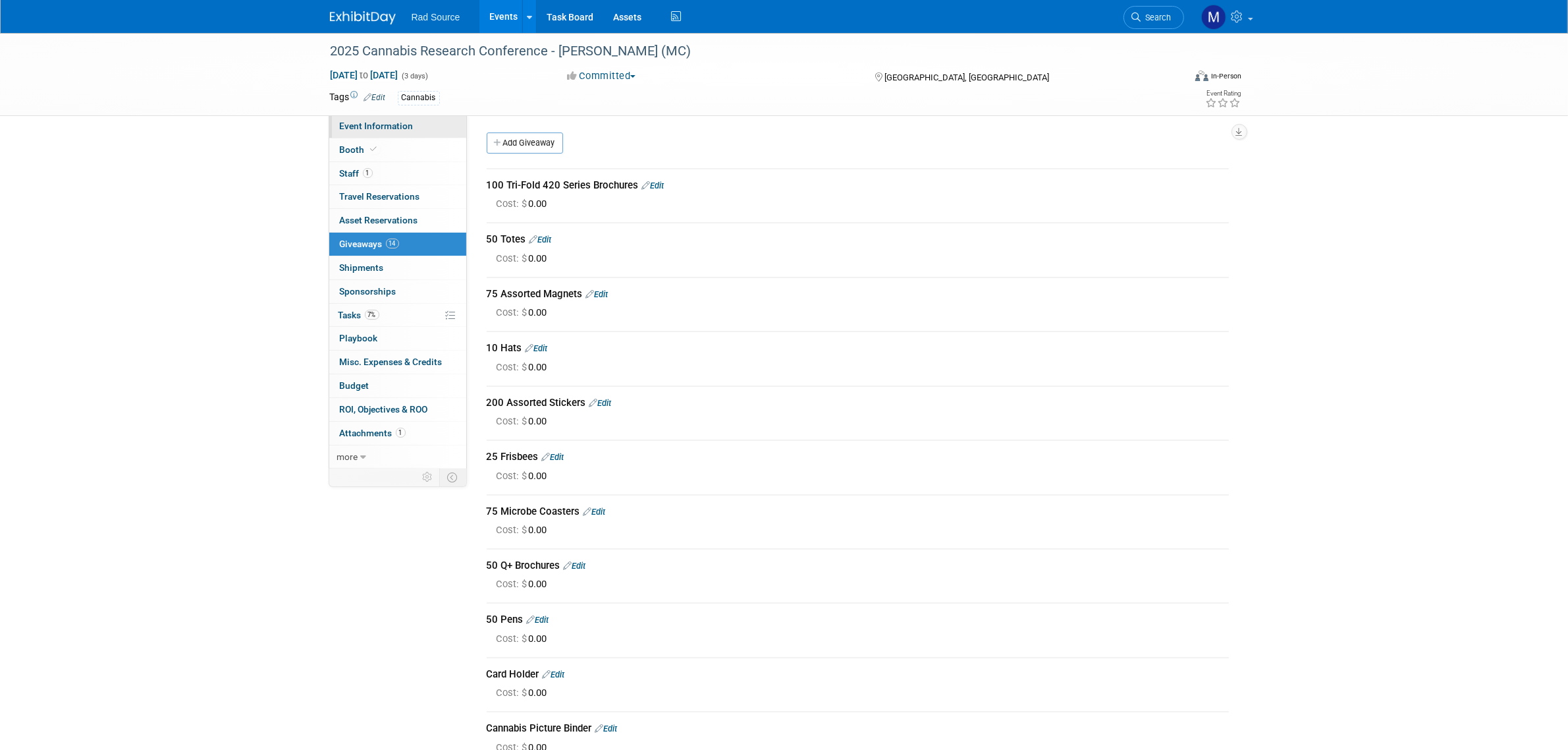
click at [424, 126] on link "Event Information" at bounding box center [397, 126] width 137 height 23
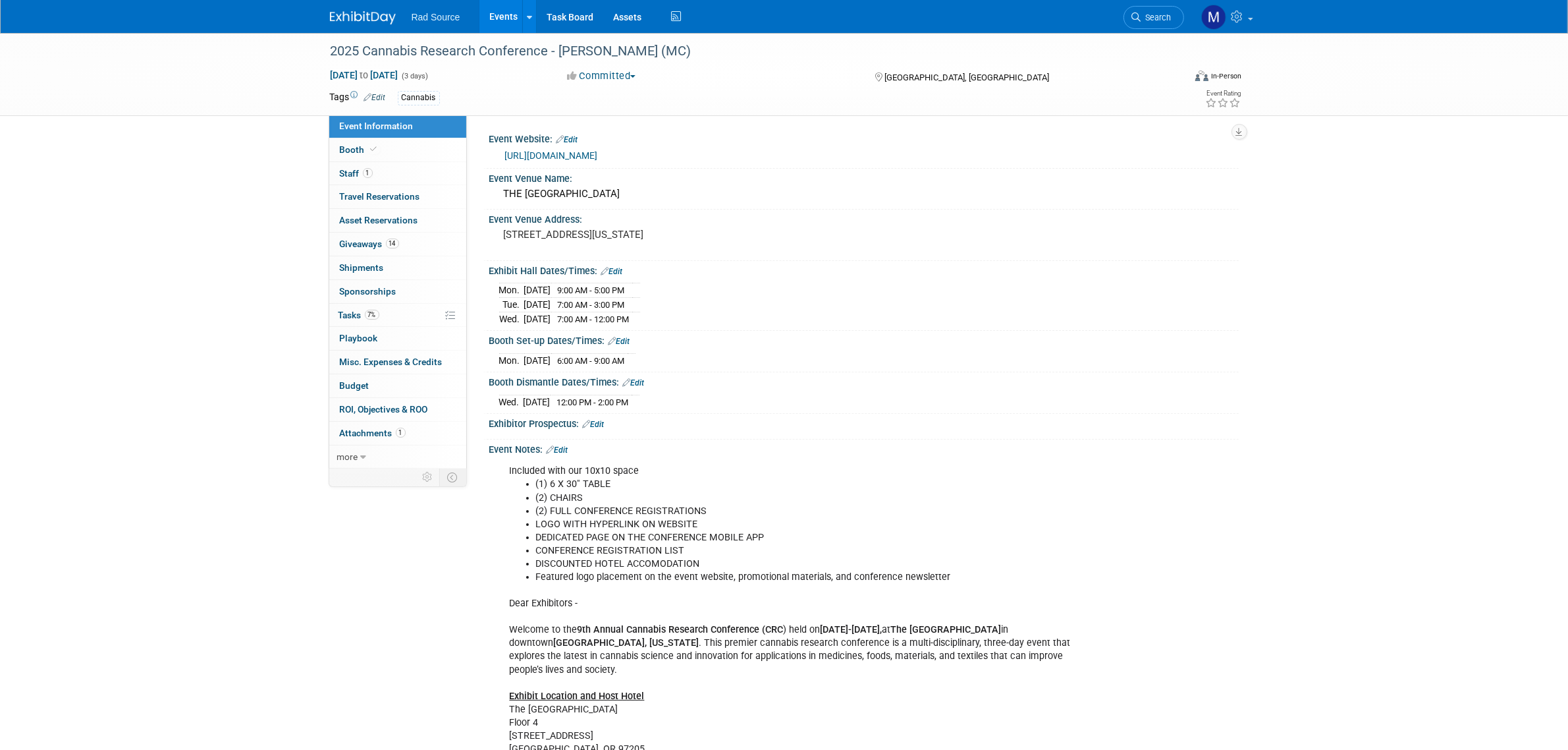
click at [598, 156] on link "https://www.cannabisresearchconference.net/" at bounding box center [551, 155] width 93 height 10
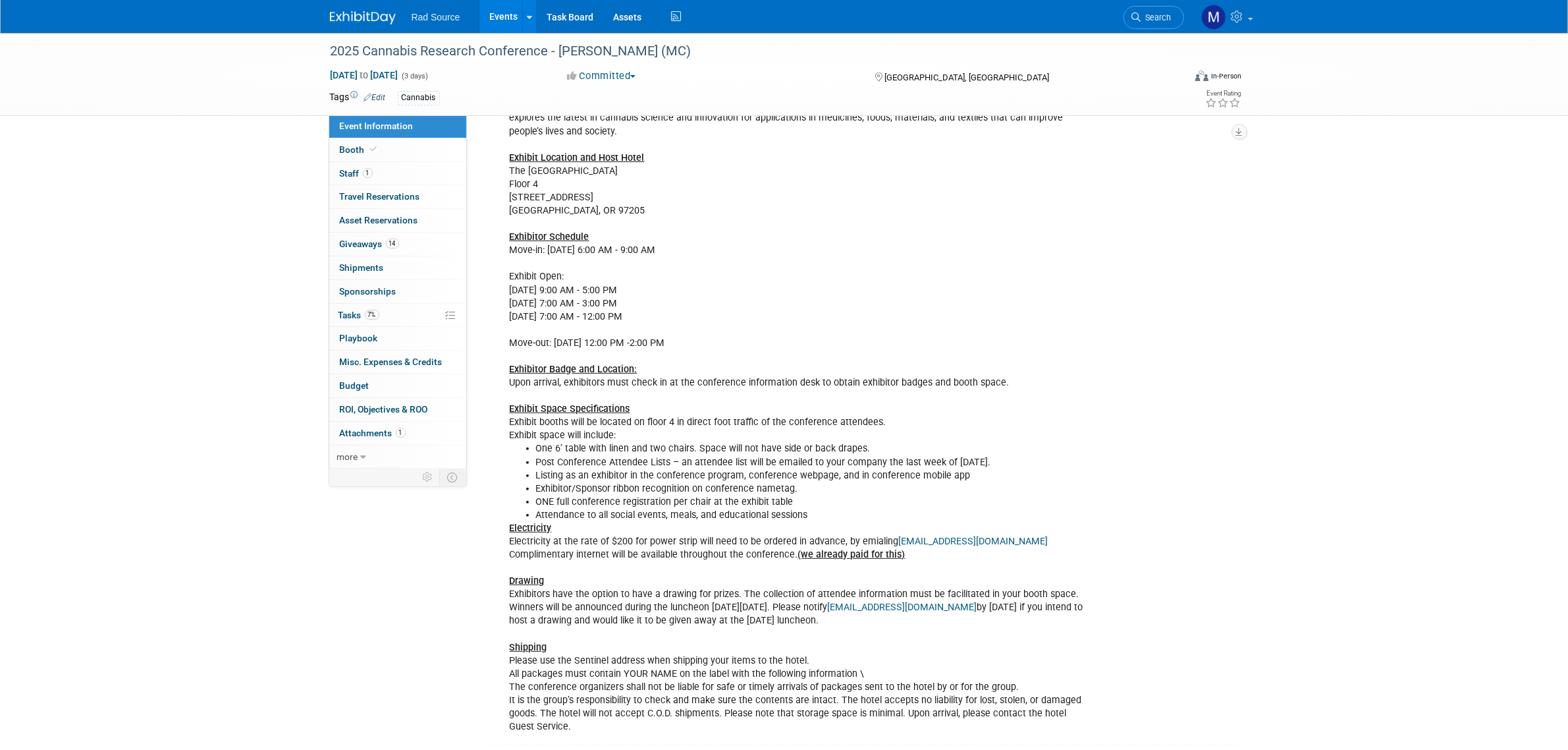
scroll to position [577, 0]
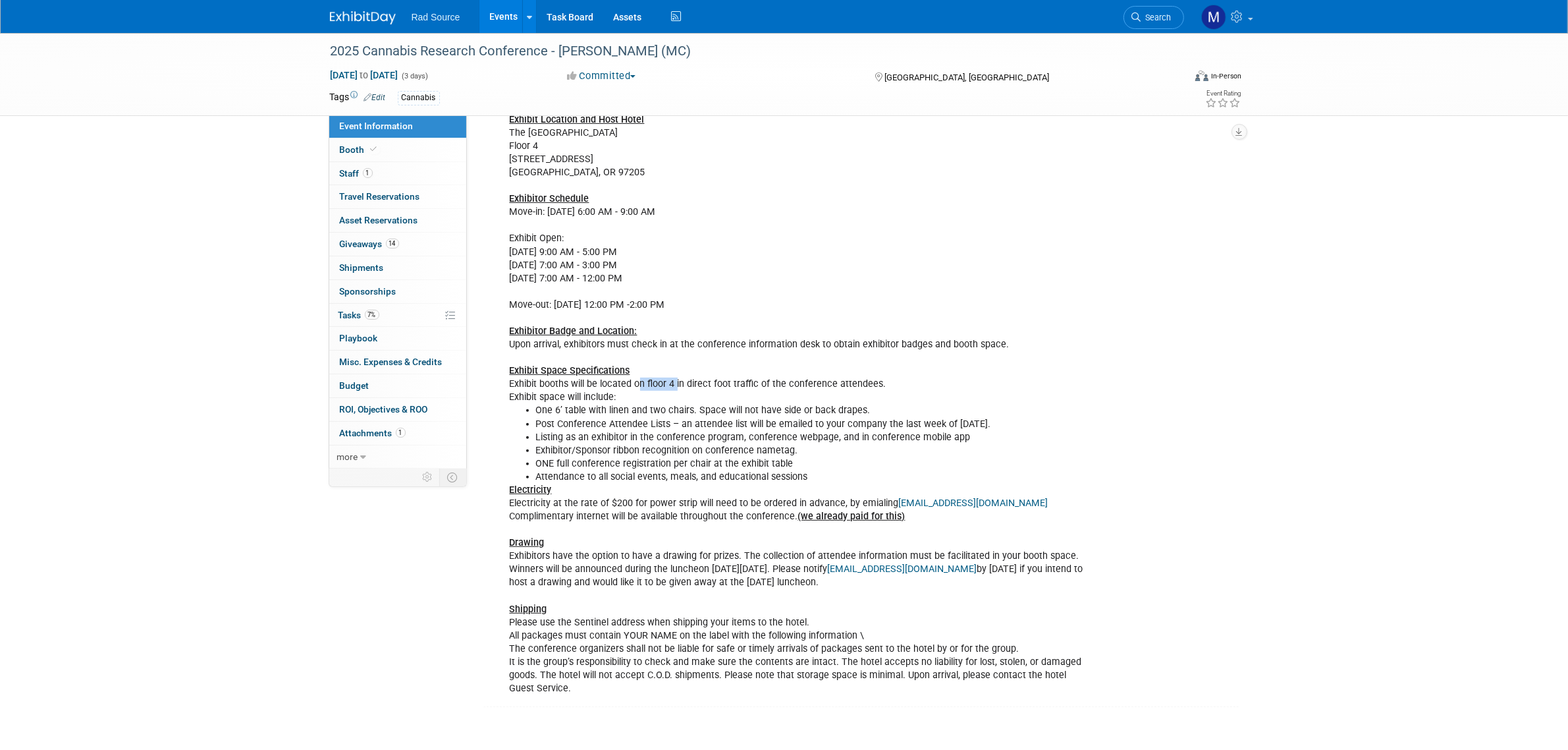
drag, startPoint x: 675, startPoint y: 371, endPoint x: 641, endPoint y: 373, distance: 34.1
click at [641, 373] on div "Included with our 10x10 space (1) 6 X 30" TABLE (2) CHAIRS (2) FULL CONFERENCE …" at bounding box center [797, 291] width 593 height 820
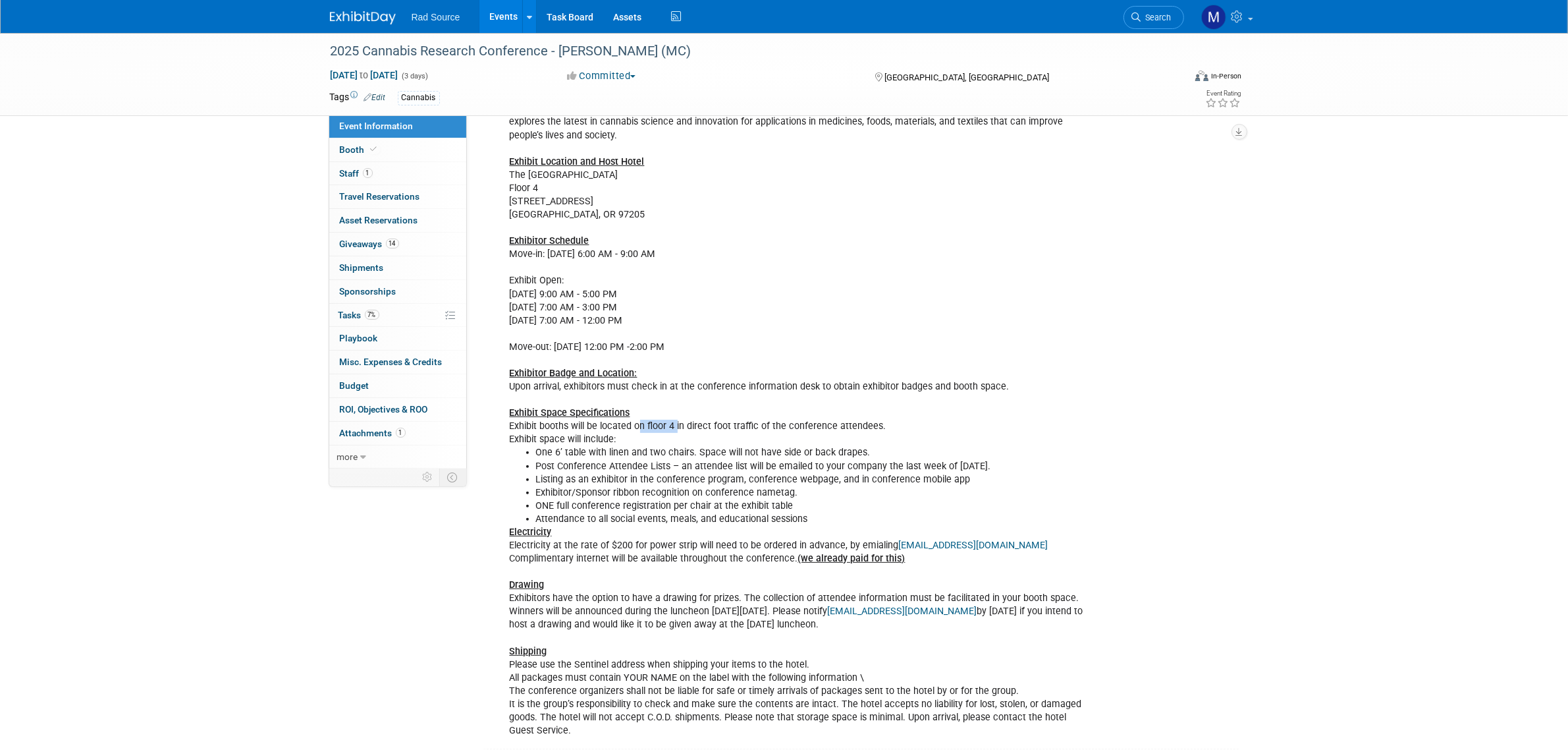
scroll to position [494, 0]
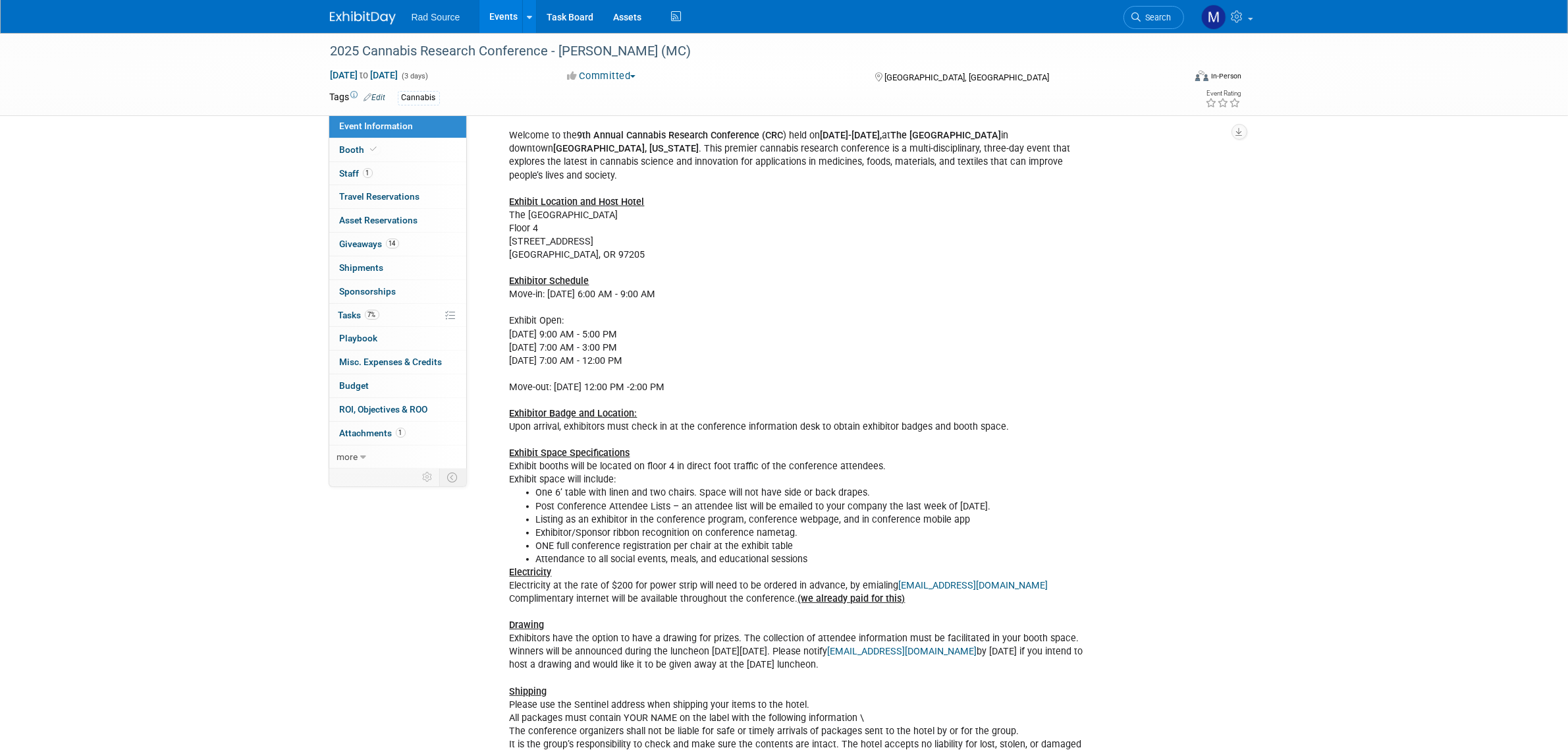
click at [1259, 506] on div "2025 Cannabis Research Conference - Jason (MC) Oct 6, 2025 to Oct 8, 2025 (3 da…" at bounding box center [784, 177] width 1568 height 1277
click at [428, 152] on link "Booth" at bounding box center [397, 150] width 137 height 23
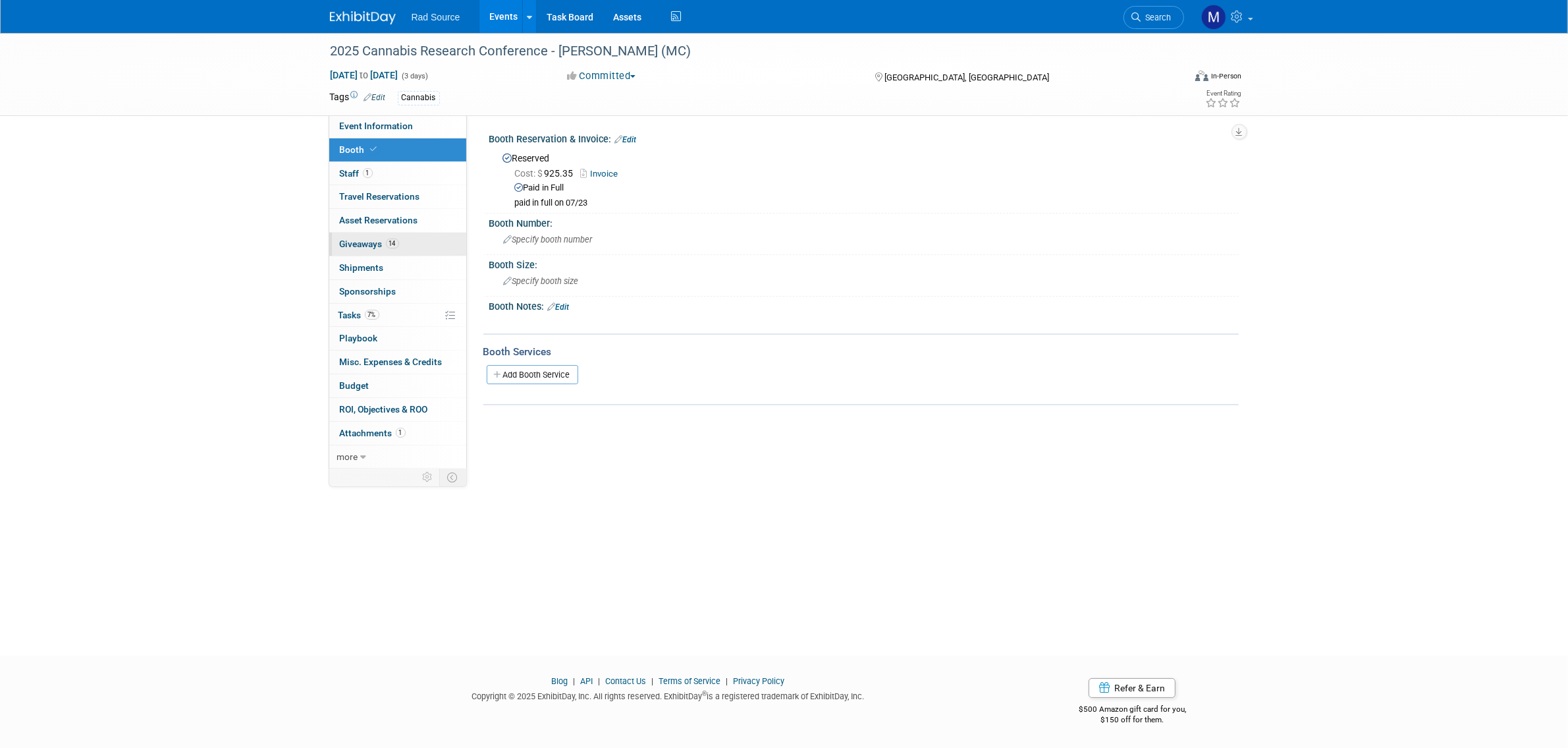
click at [416, 248] on link "14 Giveaways 14" at bounding box center [397, 244] width 137 height 23
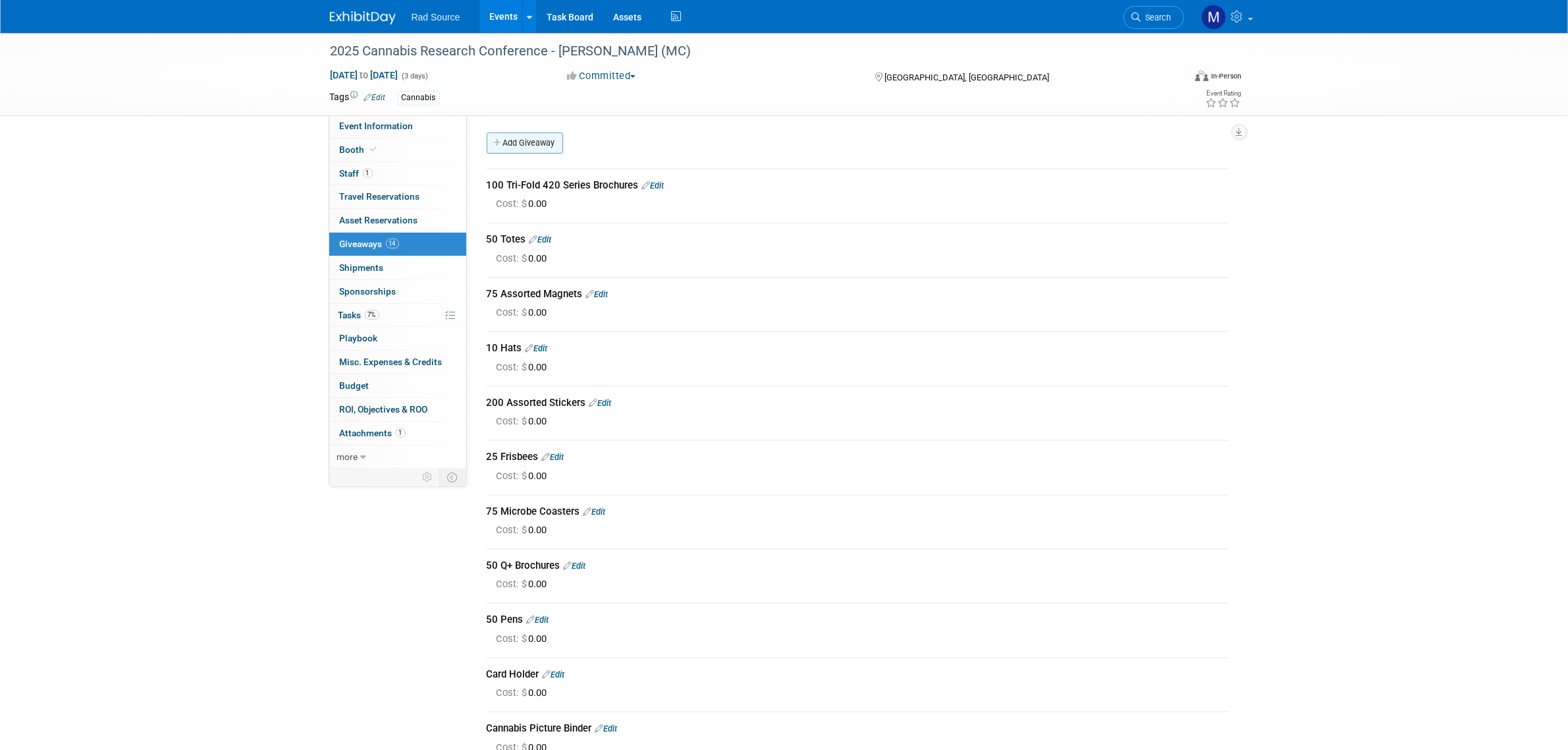
click at [553, 153] on link "Add Giveaway" at bounding box center [525, 142] width 77 height 21
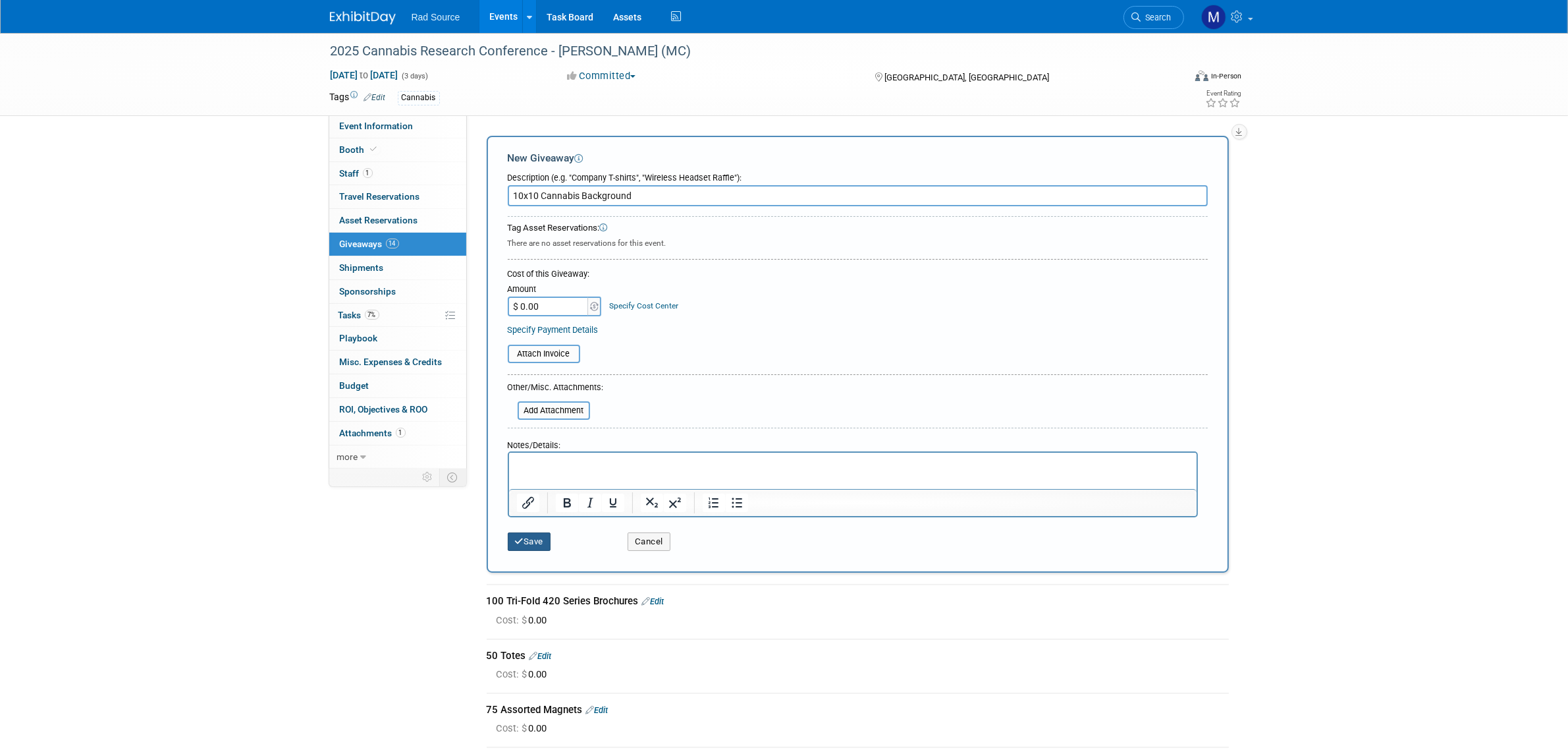
type input "10x10 Cannabis Background"
click at [531, 538] on button "Save" at bounding box center [530, 542] width 43 height 19
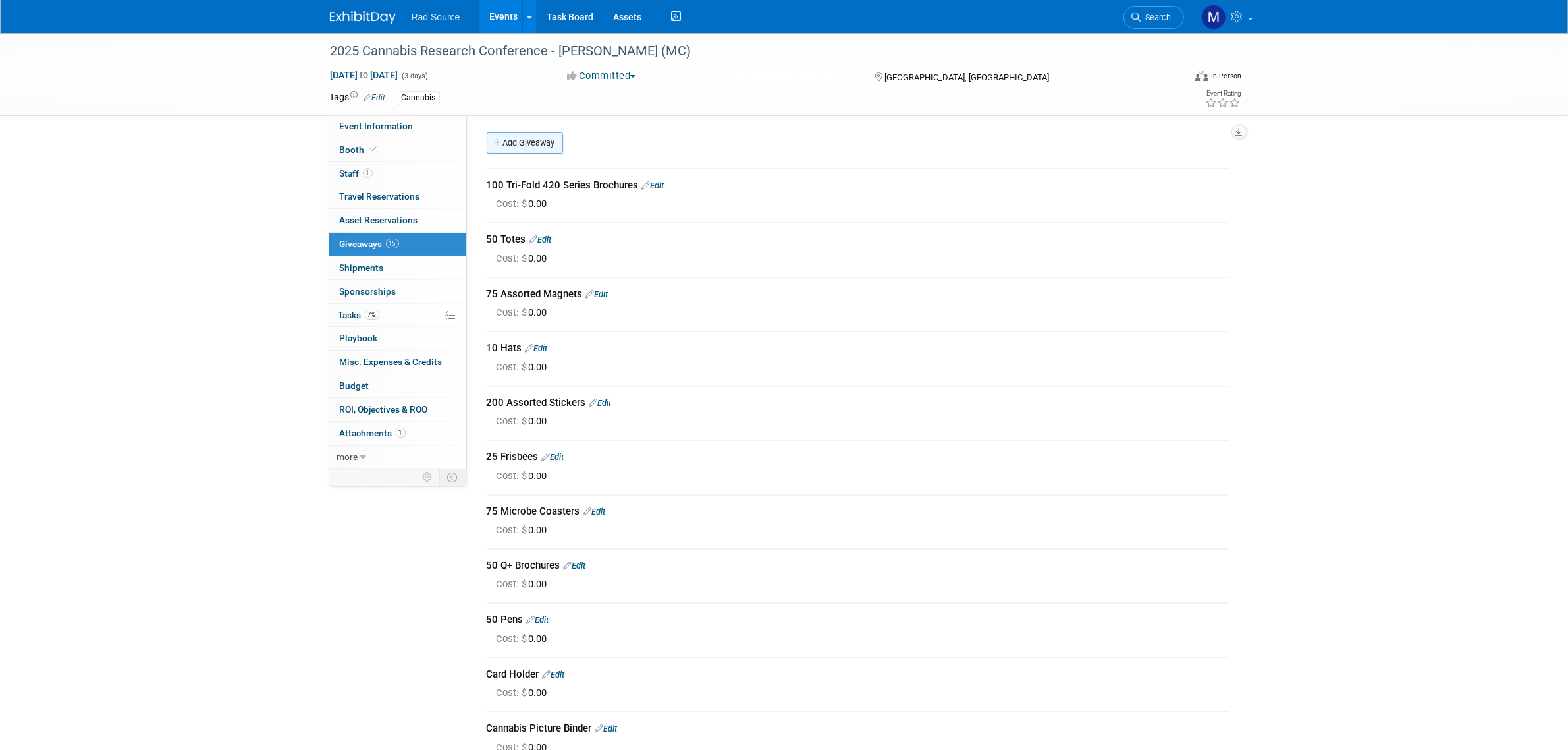
click at [545, 150] on link "Add Giveaway" at bounding box center [525, 142] width 77 height 21
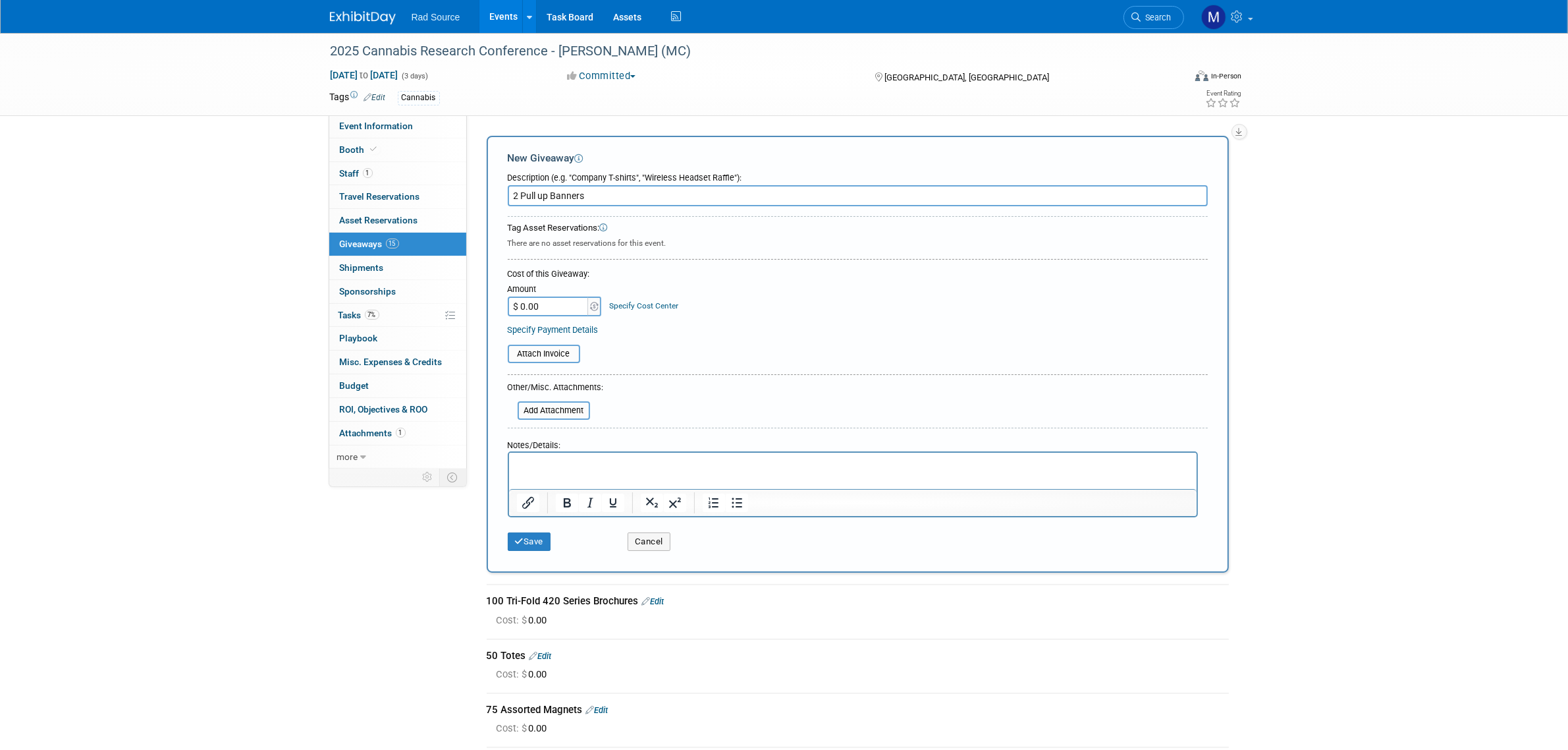
type input "2 Pull up Banners"
click at [556, 459] on p "Rich Text Area. Press ALT-0 for help." at bounding box center [853, 464] width 673 height 13
click at [638, 465] on p "420XL got mold and the Q+" at bounding box center [853, 464] width 673 height 13
drag, startPoint x: 582, startPoint y: 462, endPoint x: 543, endPoint y: 467, distance: 39.3
click at [543, 467] on p "420XL got mold and the Q+" at bounding box center [853, 464] width 673 height 13
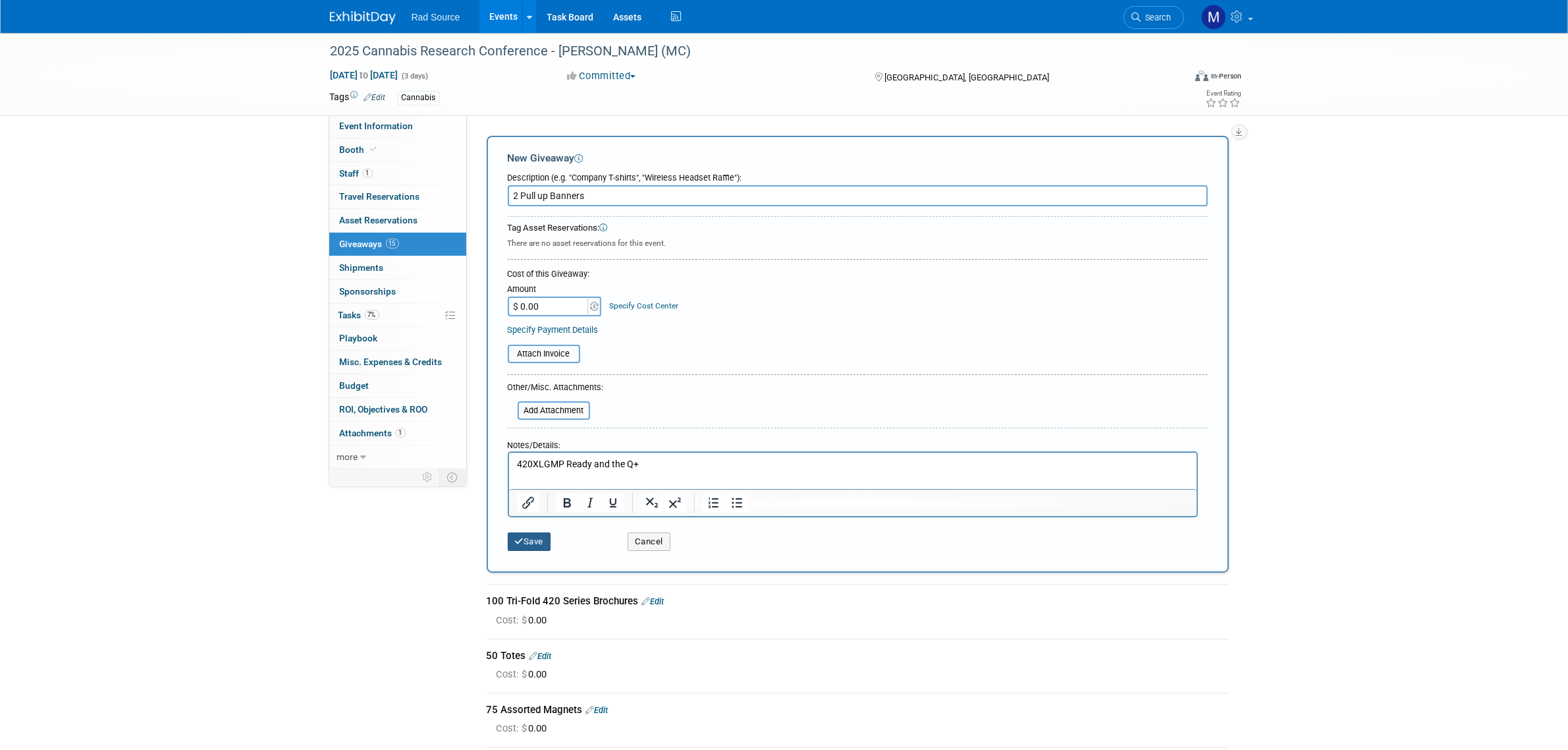
click at [530, 542] on button "Save" at bounding box center [530, 542] width 43 height 19
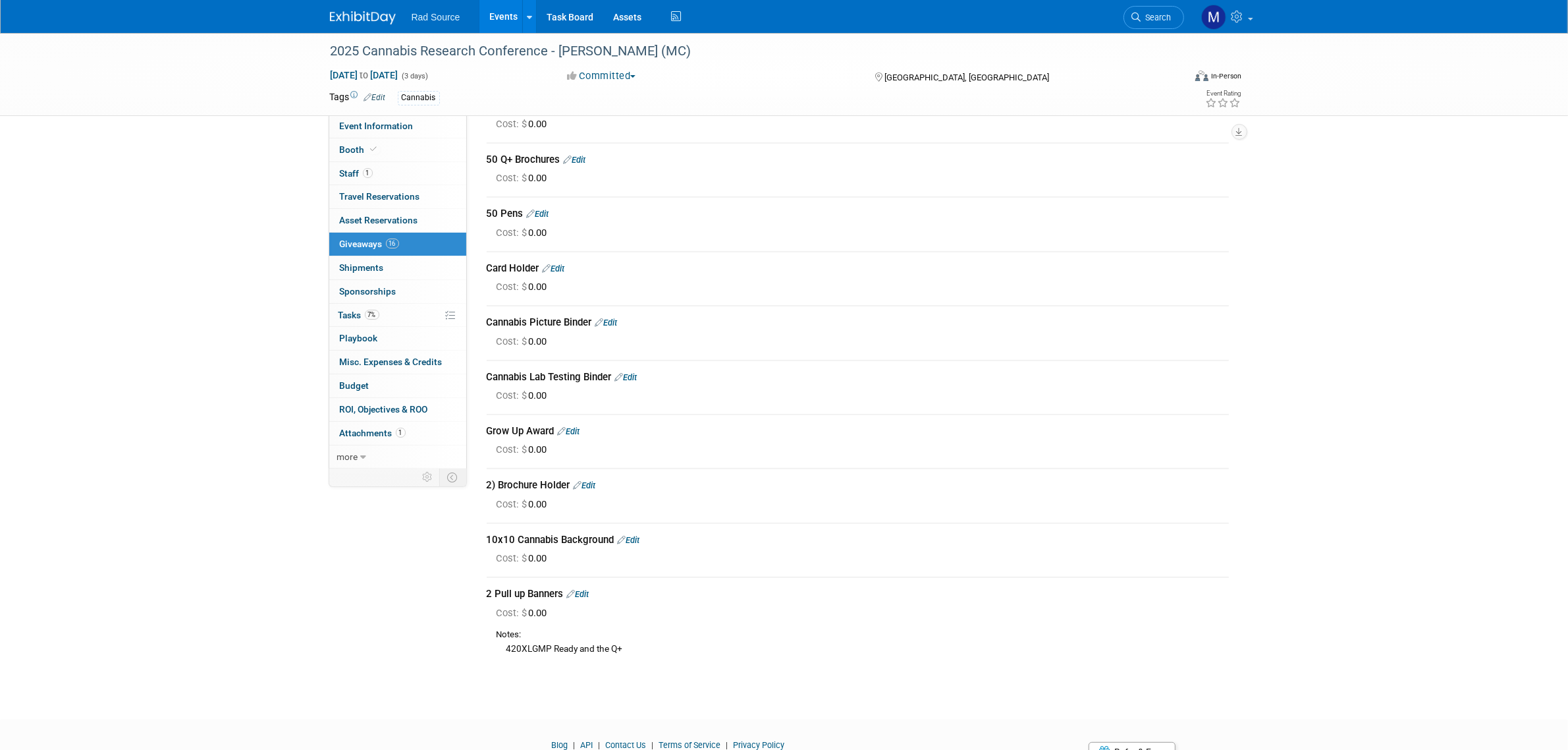
scroll to position [377, 0]
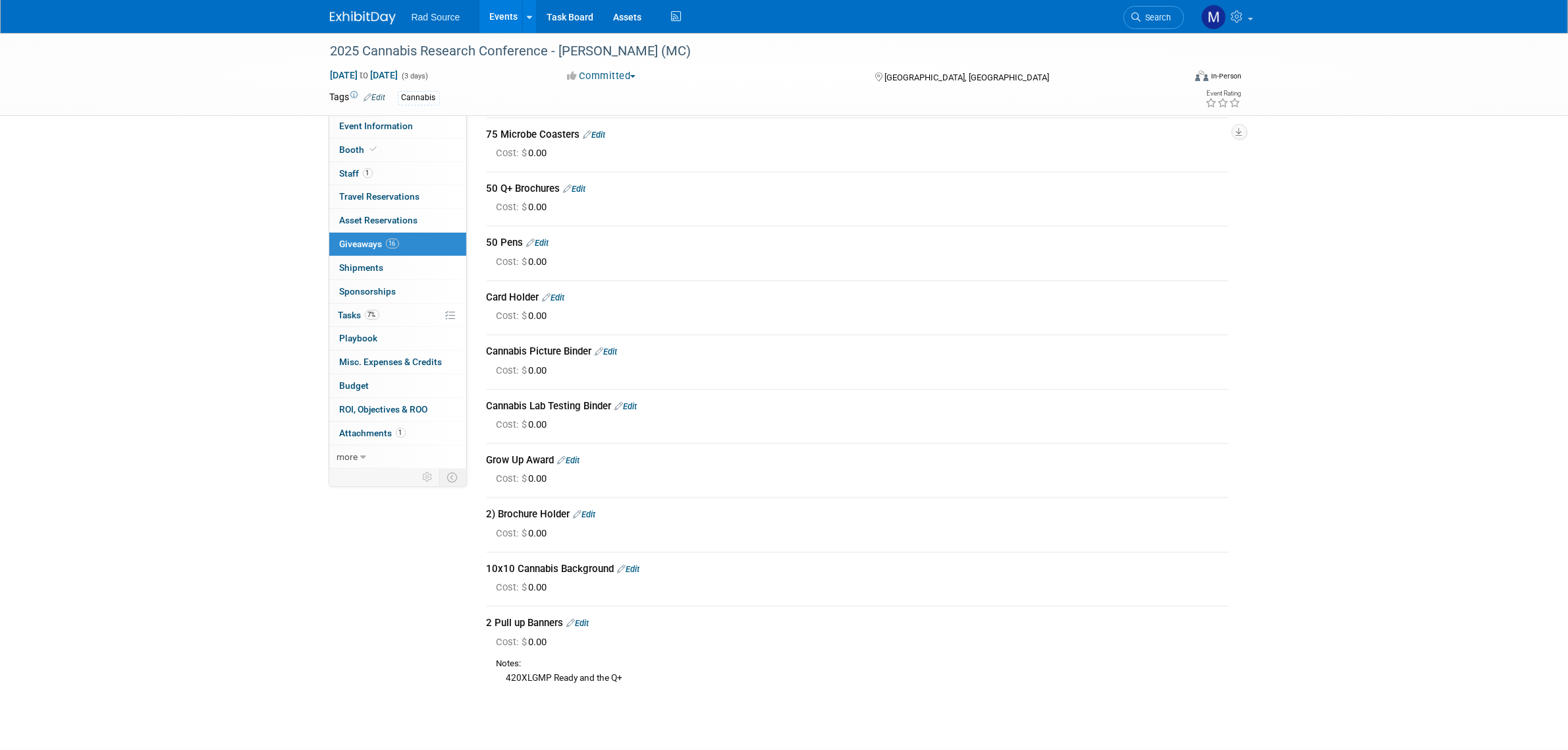
click at [363, 14] on img at bounding box center [363, 18] width 66 height 13
